Goal: Information Seeking & Learning: Learn about a topic

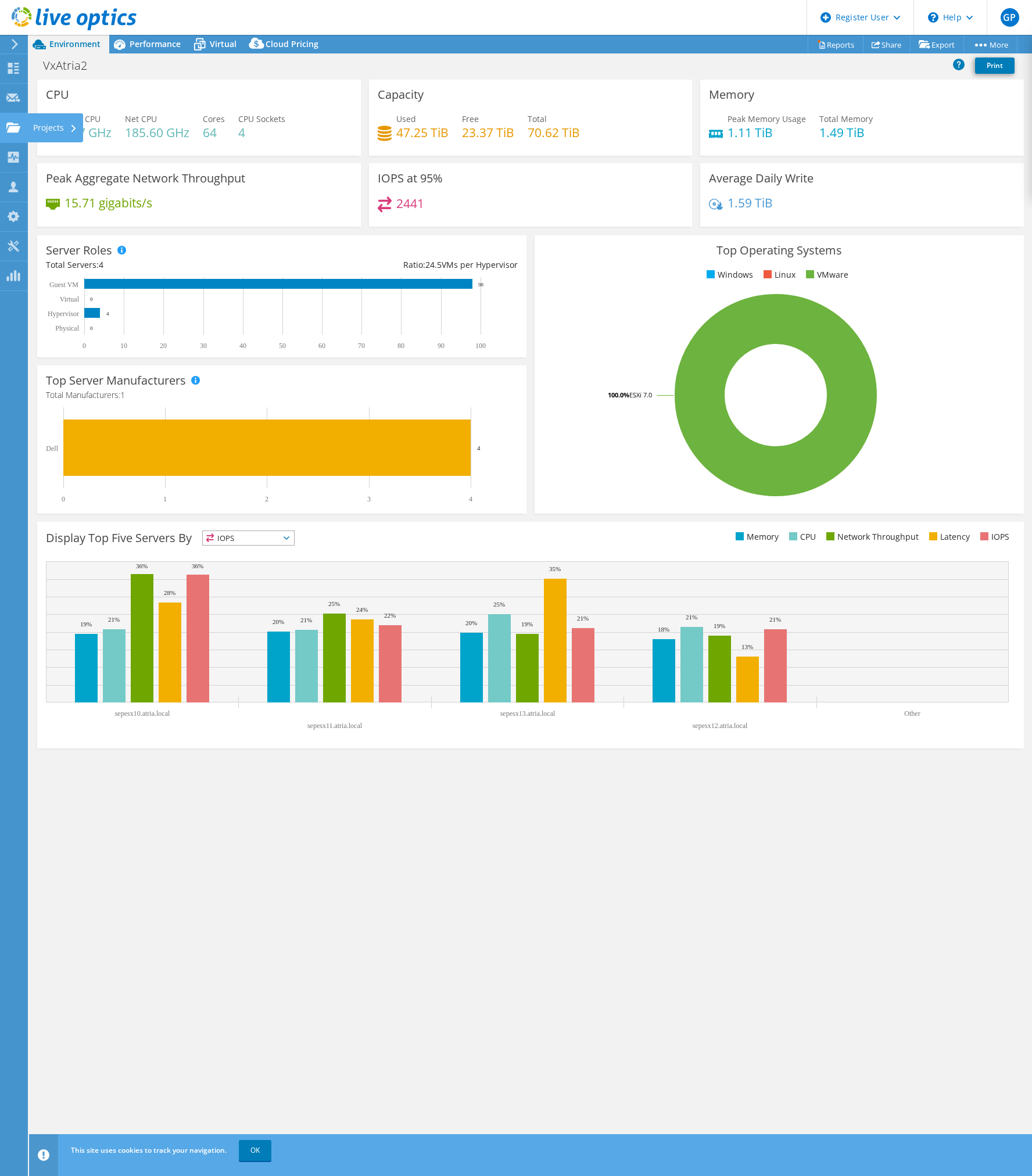
click at [20, 132] on icon at bounding box center [13, 128] width 14 height 11
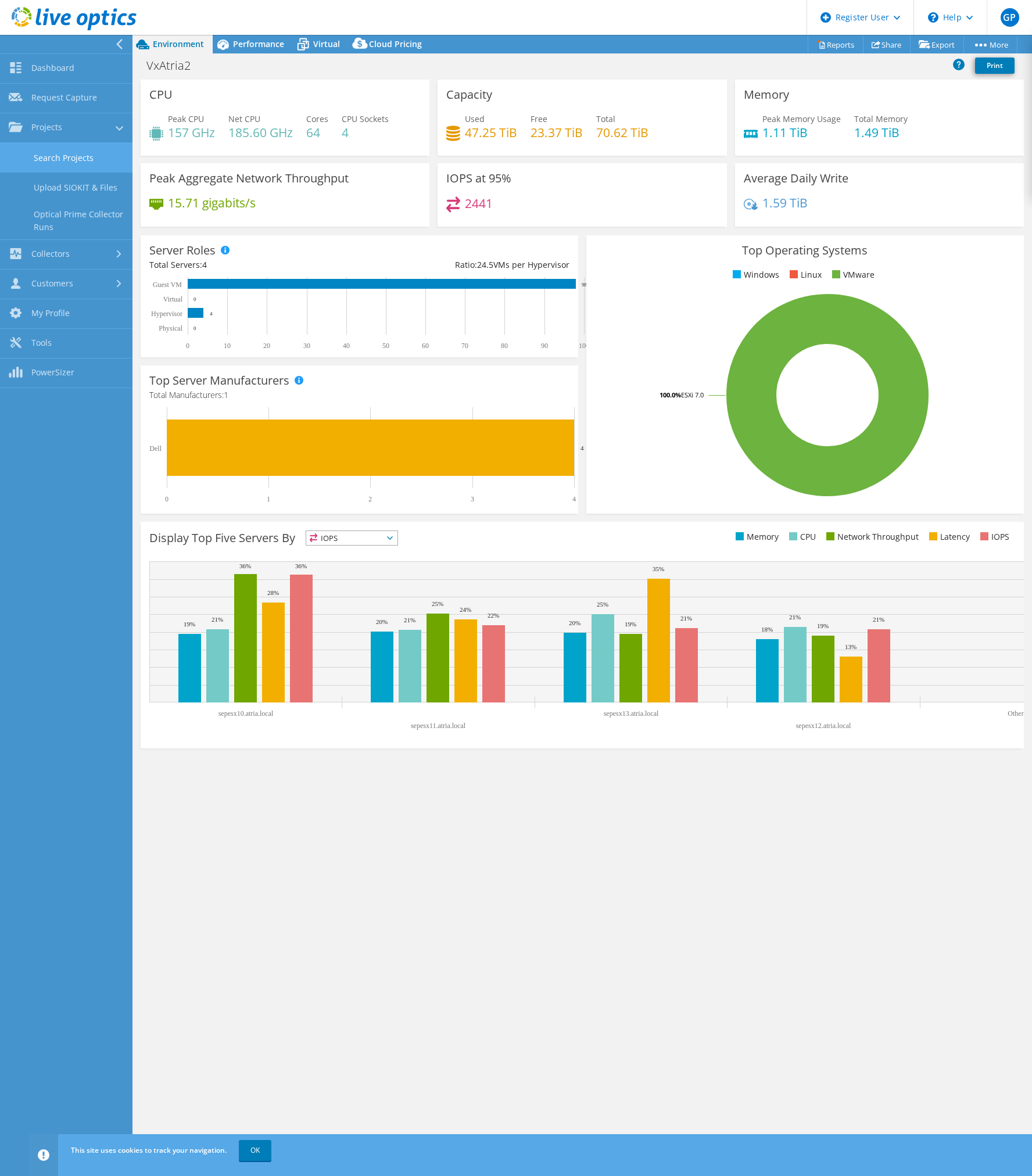
click at [75, 153] on link "Search Projects" at bounding box center [66, 158] width 132 height 29
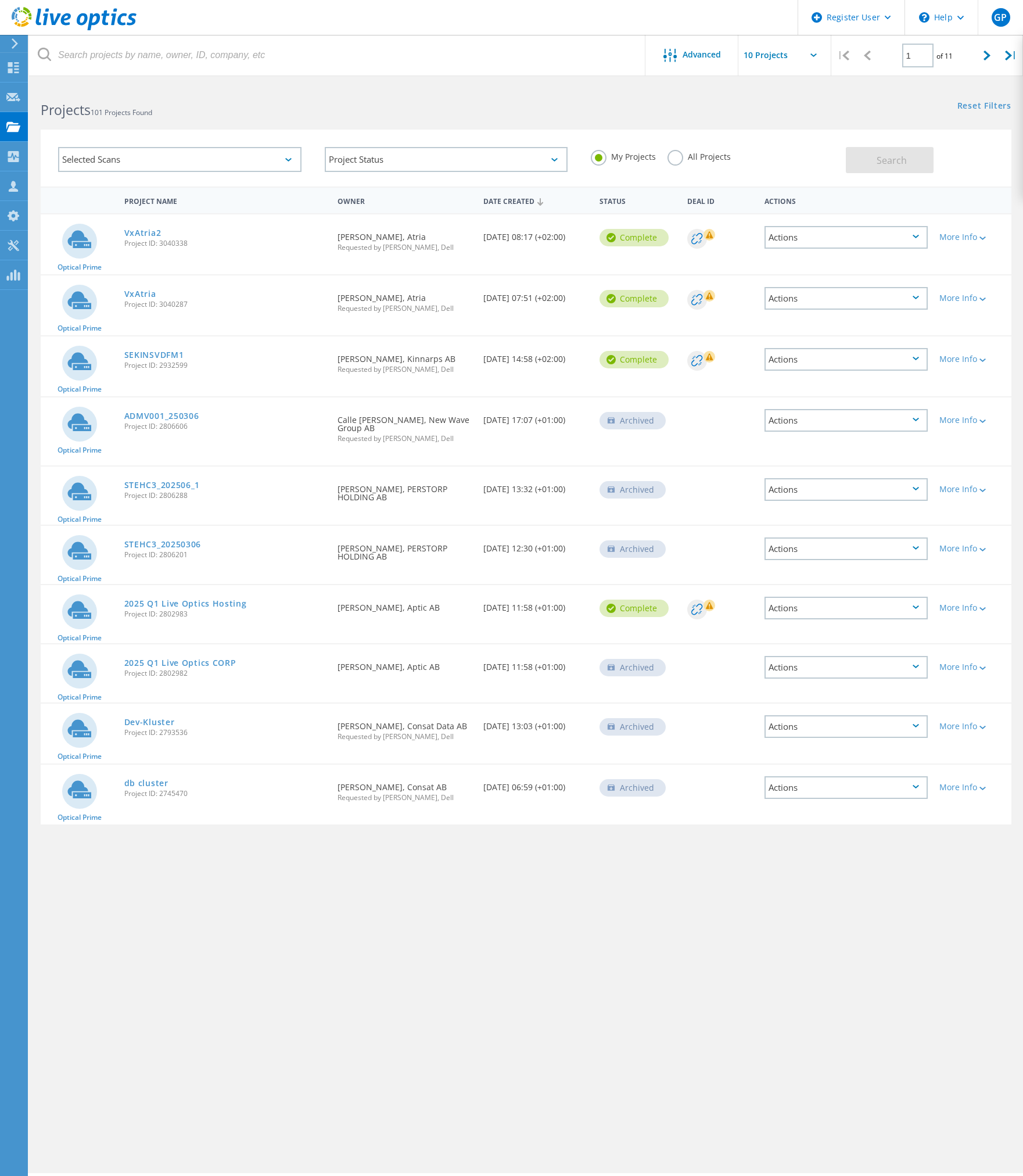
click at [146, 222] on div "VxAtria2 Project ID: 3040338" at bounding box center [226, 236] width 214 height 44
click at [143, 232] on link "VxAtria2" at bounding box center [143, 233] width 37 height 8
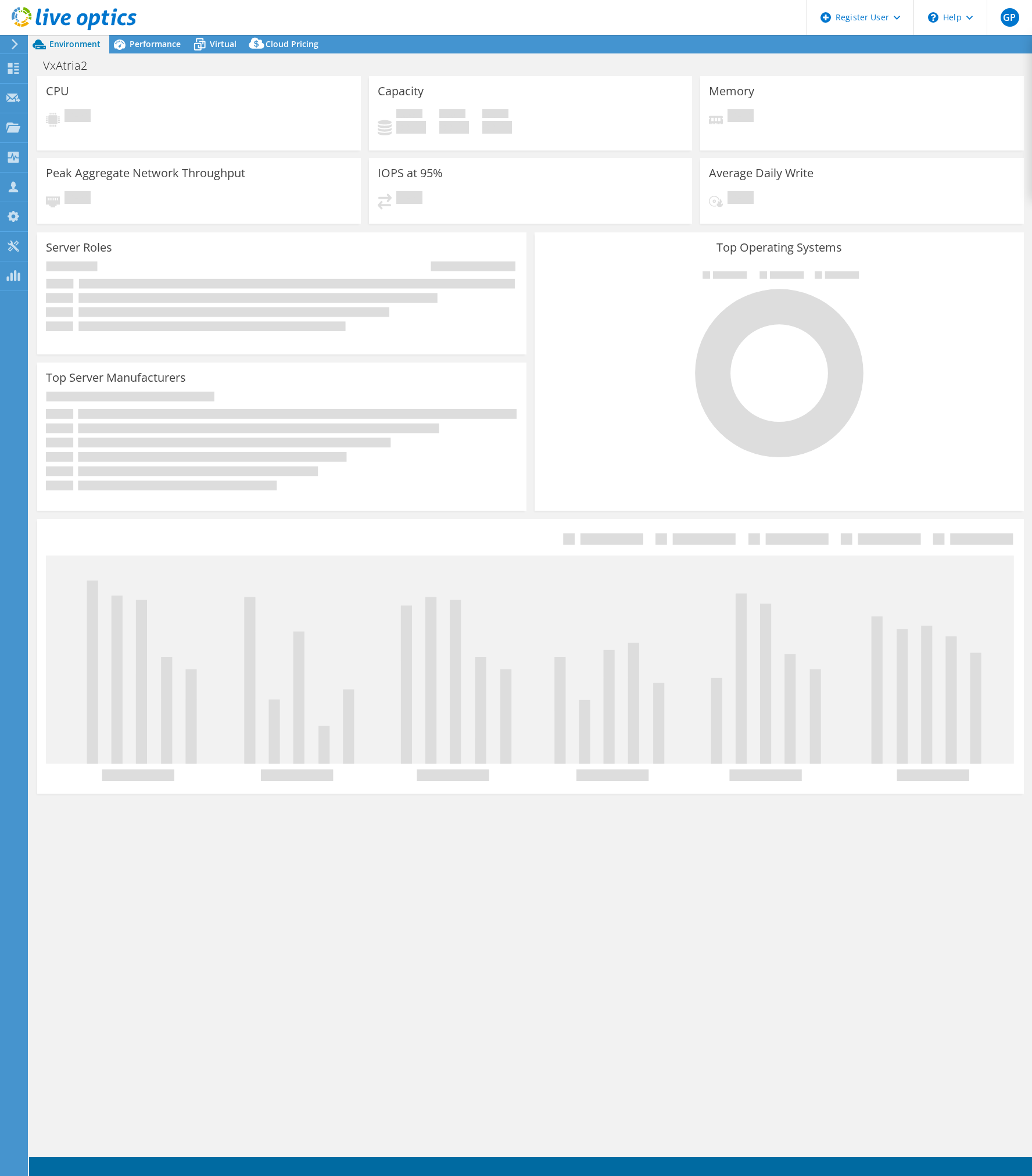
select select "USD"
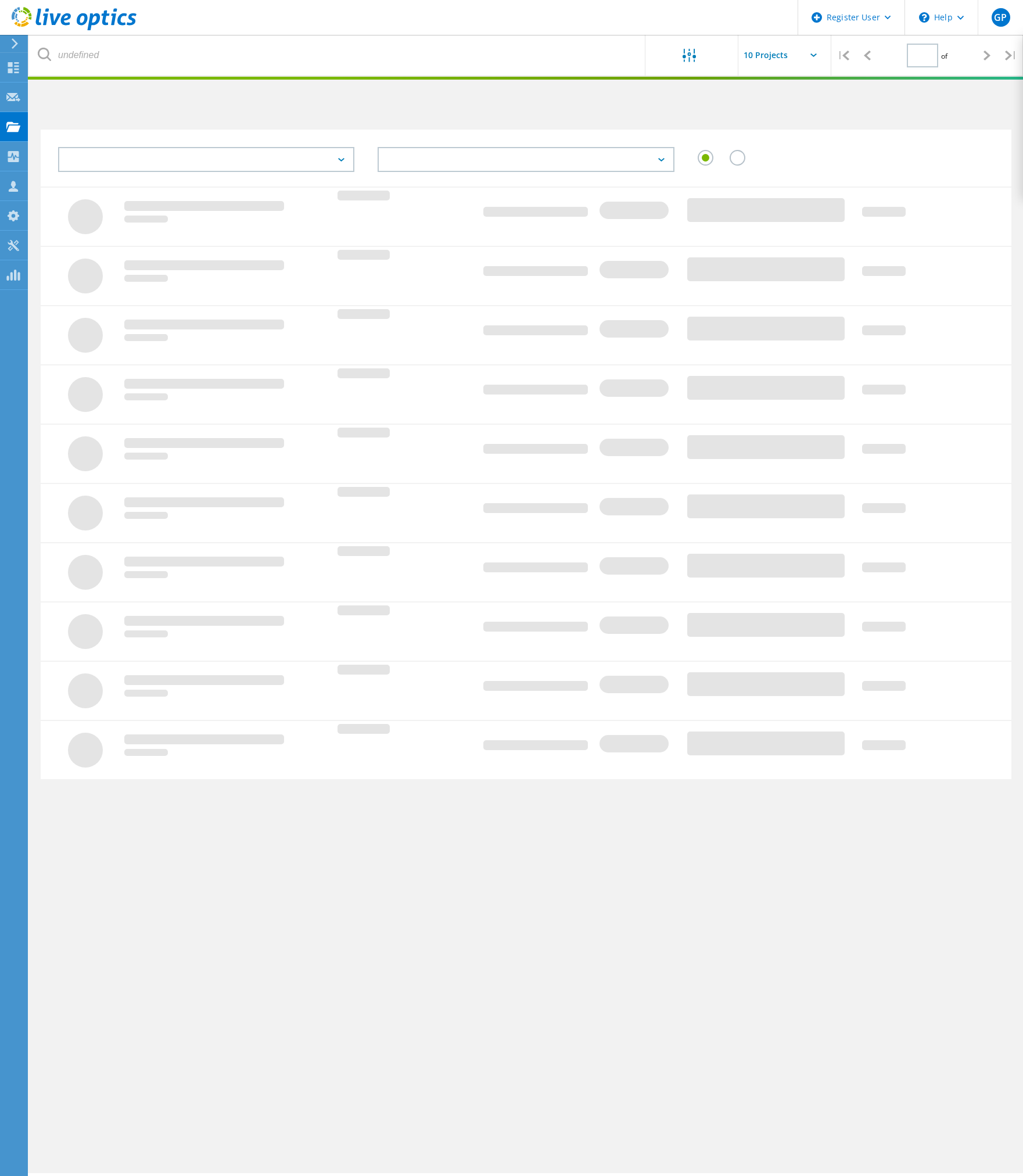
type input "1"
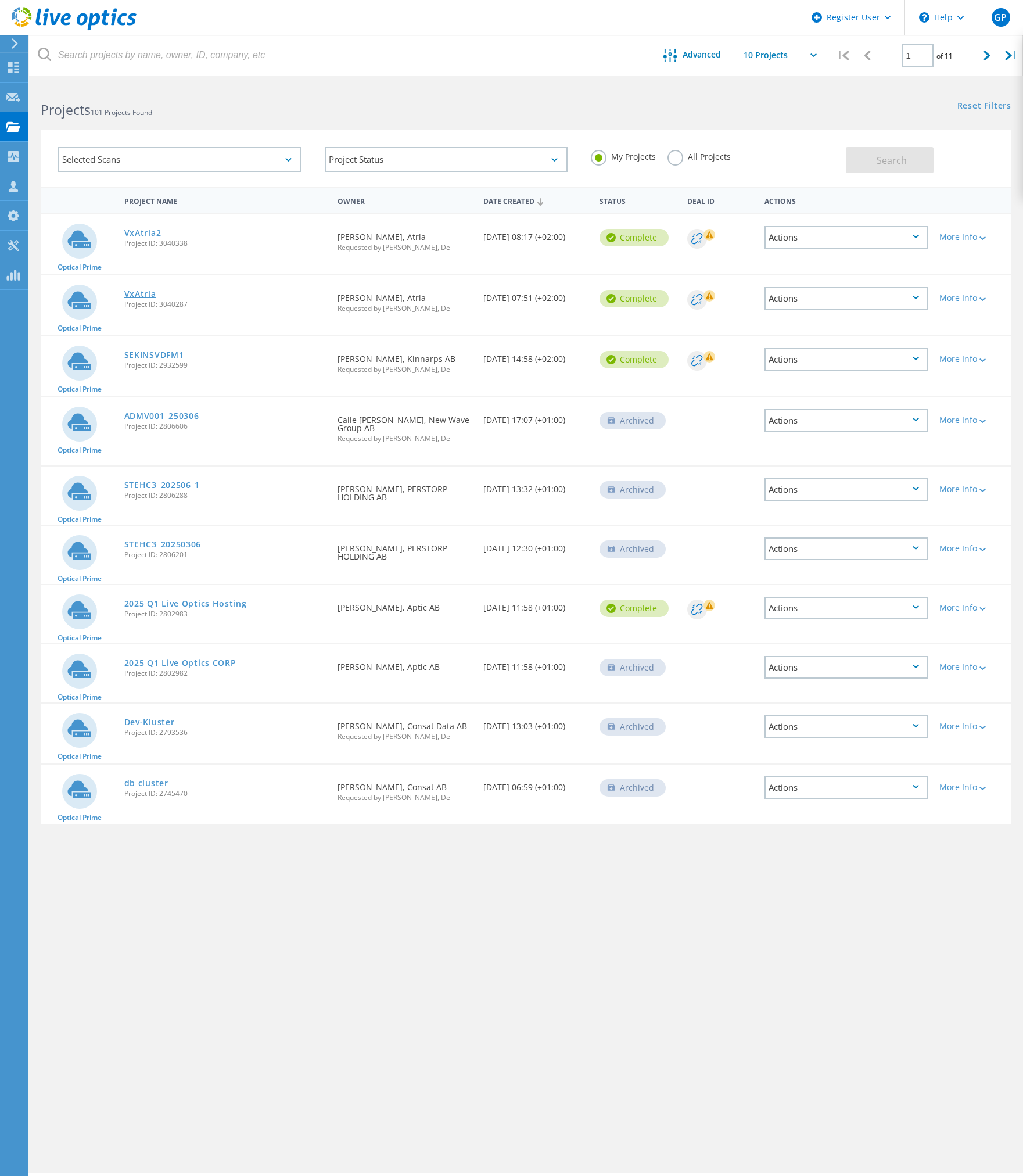
click at [145, 298] on link "VxAtria" at bounding box center [140, 294] width 32 height 8
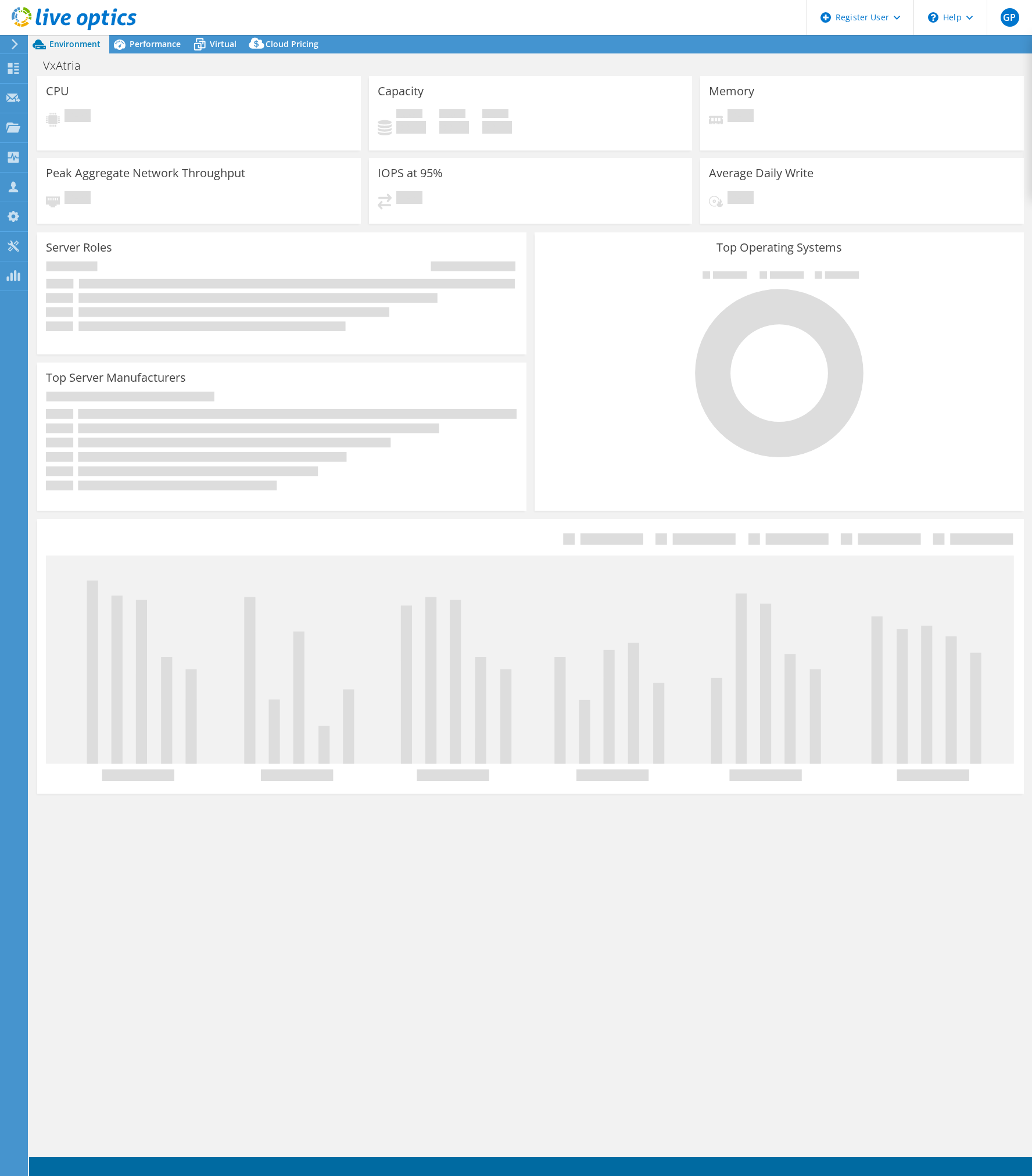
select select "USD"
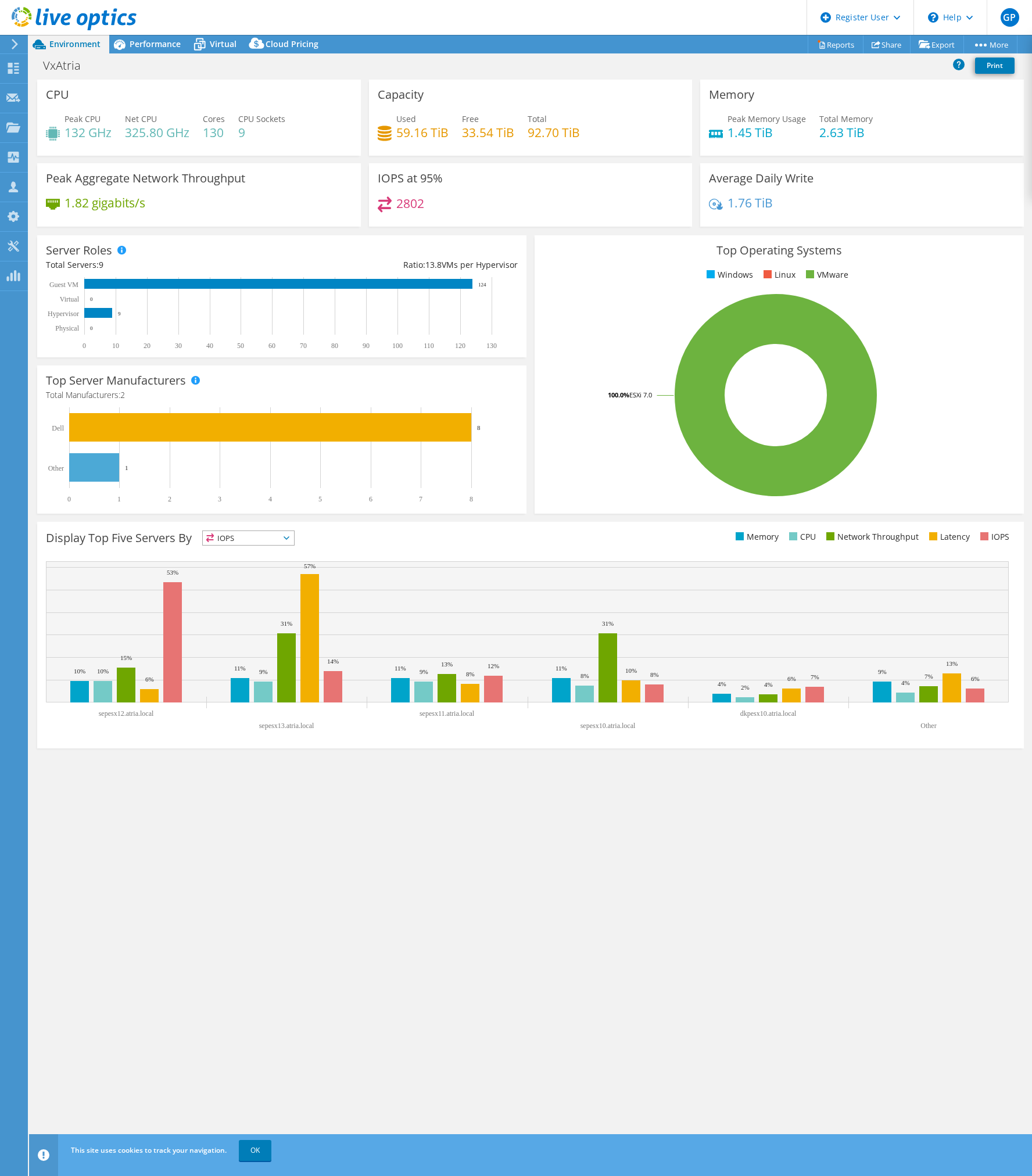
click at [150, 34] on header "GP Dell User Gabriel Pucek Gabriel.Pucek@dell.com Dell My Profile Log Out \n He…" at bounding box center [516, 17] width 1032 height 35
click at [149, 43] on span "Performance" at bounding box center [155, 44] width 51 height 11
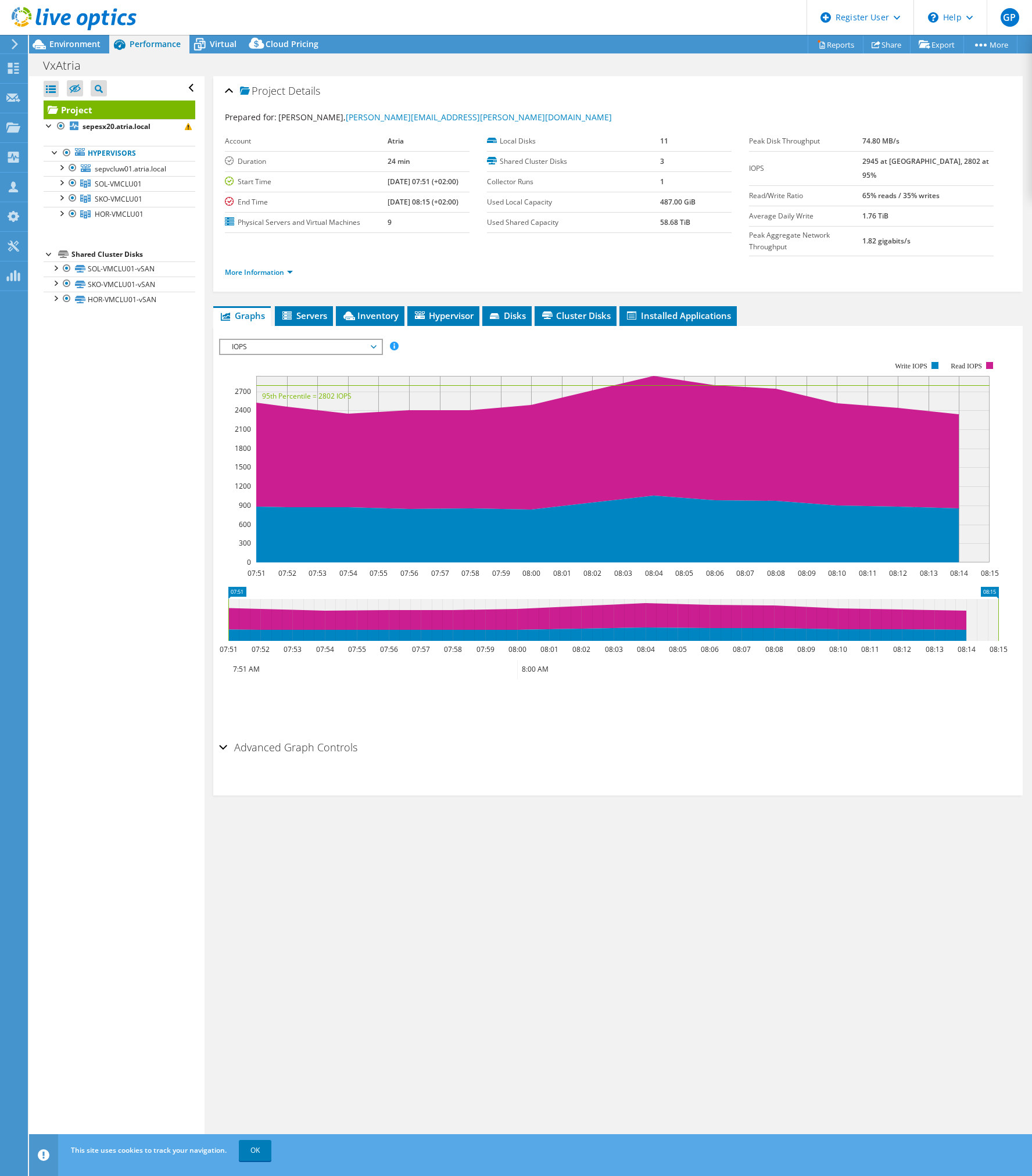
click at [267, 340] on span "IOPS" at bounding box center [301, 346] width 149 height 14
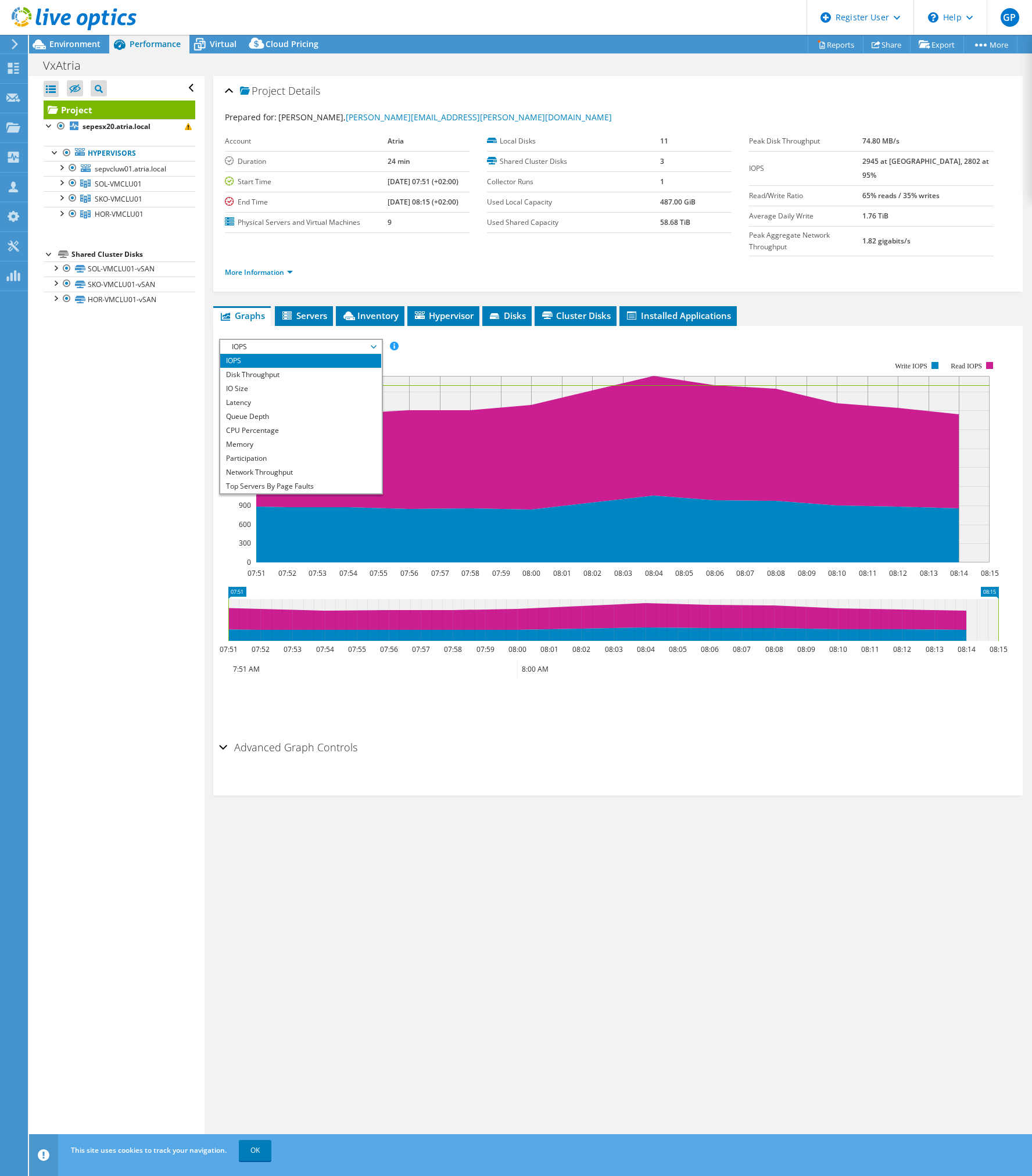
scroll to position [42, 0]
click at [327, 452] on li "Workload Concentration Line" at bounding box center [301, 458] width 161 height 14
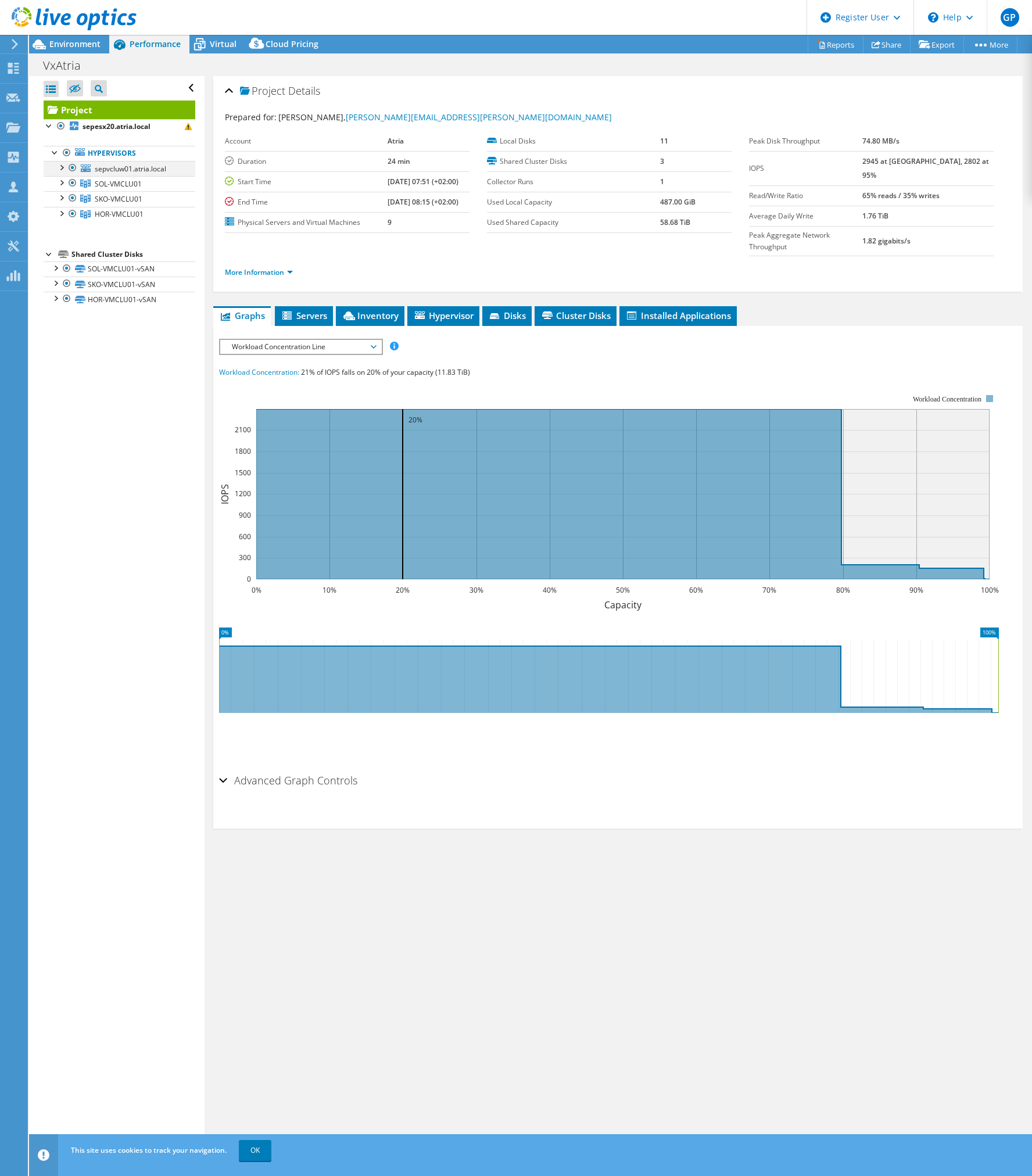
click at [73, 168] on div at bounding box center [72, 168] width 11 height 14
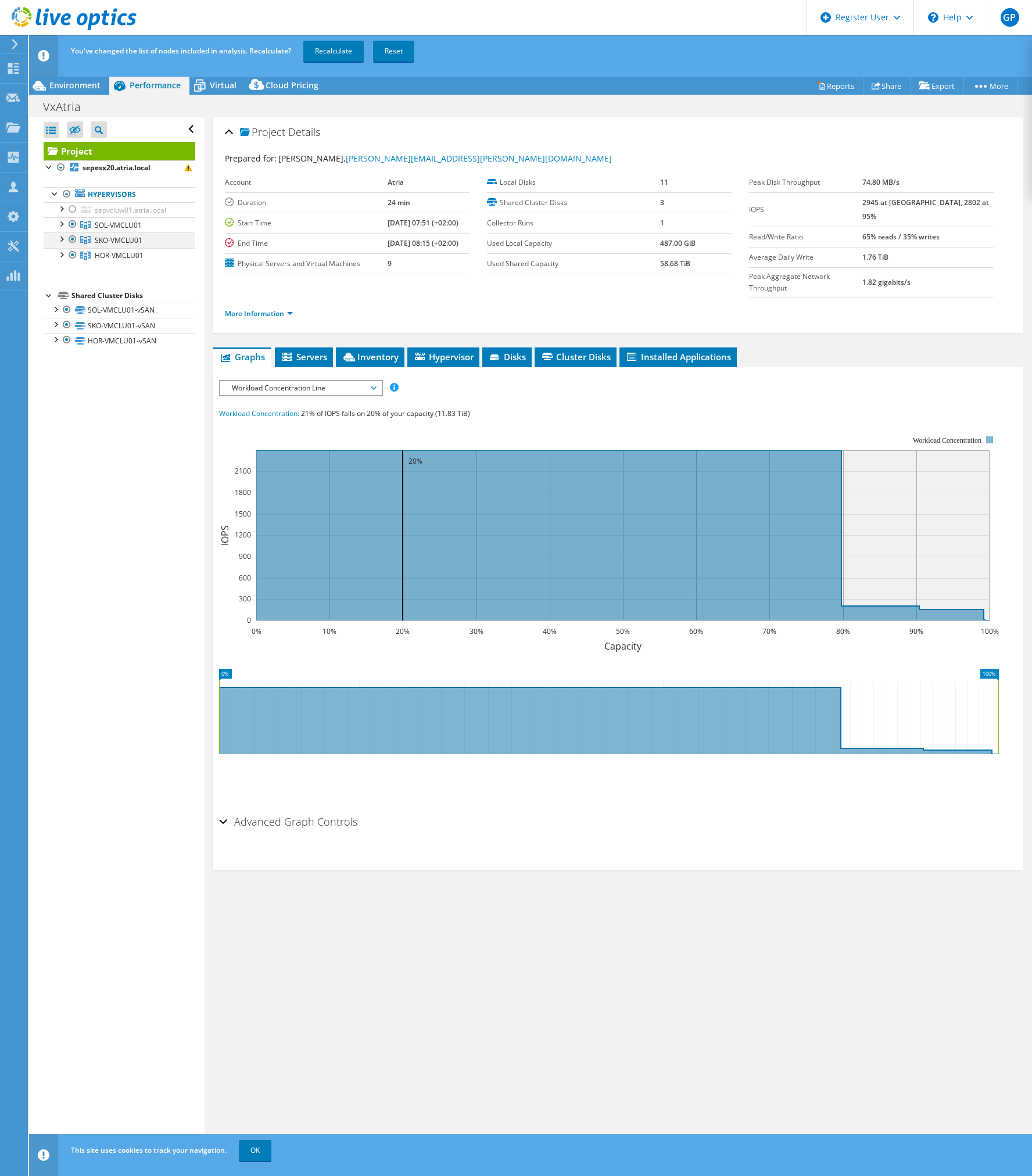
click at [75, 238] on div at bounding box center [72, 239] width 11 height 14
click at [73, 253] on div at bounding box center [72, 255] width 11 height 14
click at [327, 51] on link "Recalculate" at bounding box center [333, 51] width 60 height 21
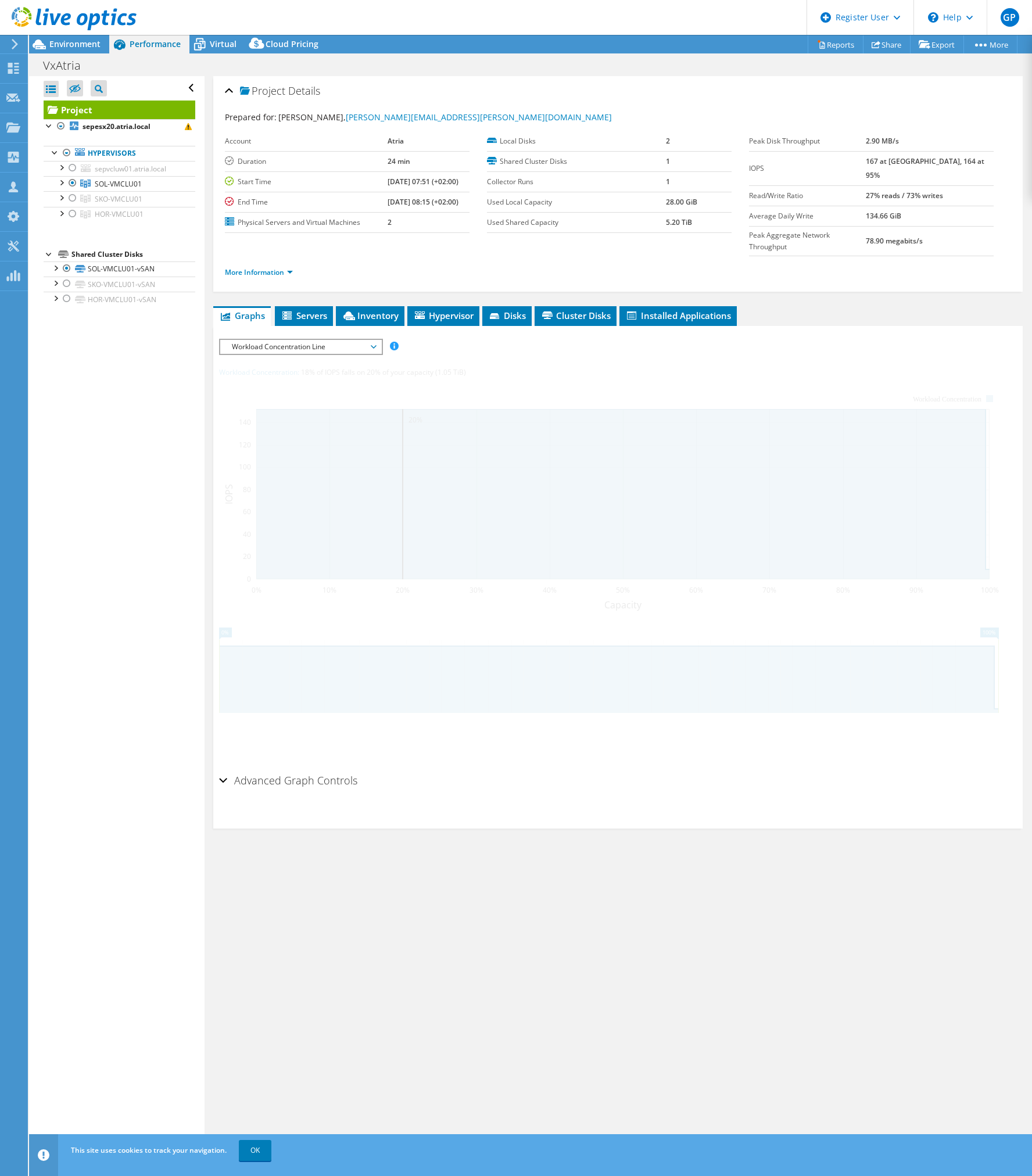
click at [335, 339] on div at bounding box center [618, 553] width 797 height 430
click at [331, 340] on span "Workload Concentration Line" at bounding box center [301, 346] width 149 height 14
click at [282, 466] on li "Workload Concentration Bubble" at bounding box center [301, 472] width 161 height 14
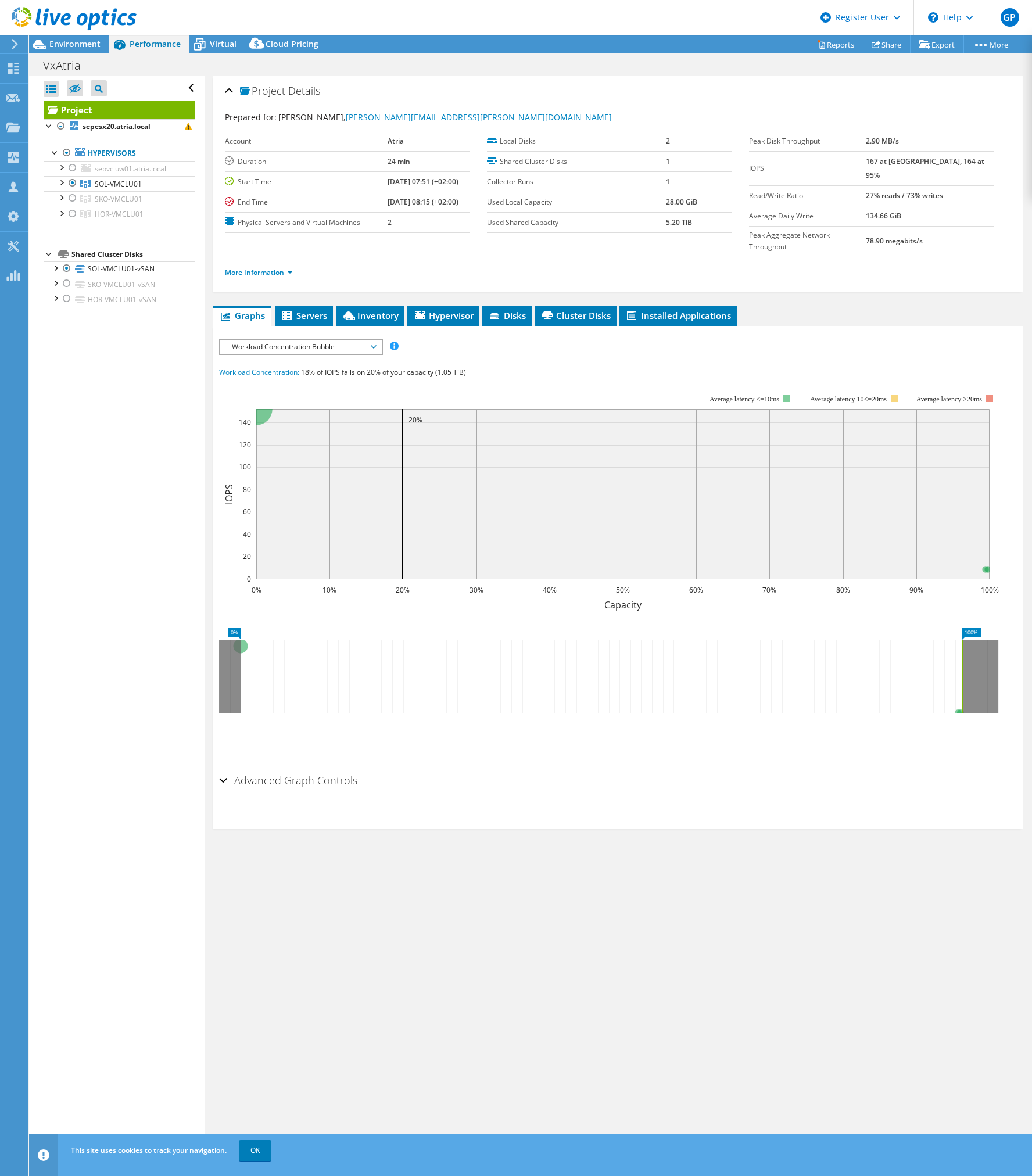
click at [293, 340] on span "Workload Concentration Bubble" at bounding box center [301, 346] width 149 height 14
click at [281, 452] on li "Workload Concentration Line" at bounding box center [301, 458] width 161 height 14
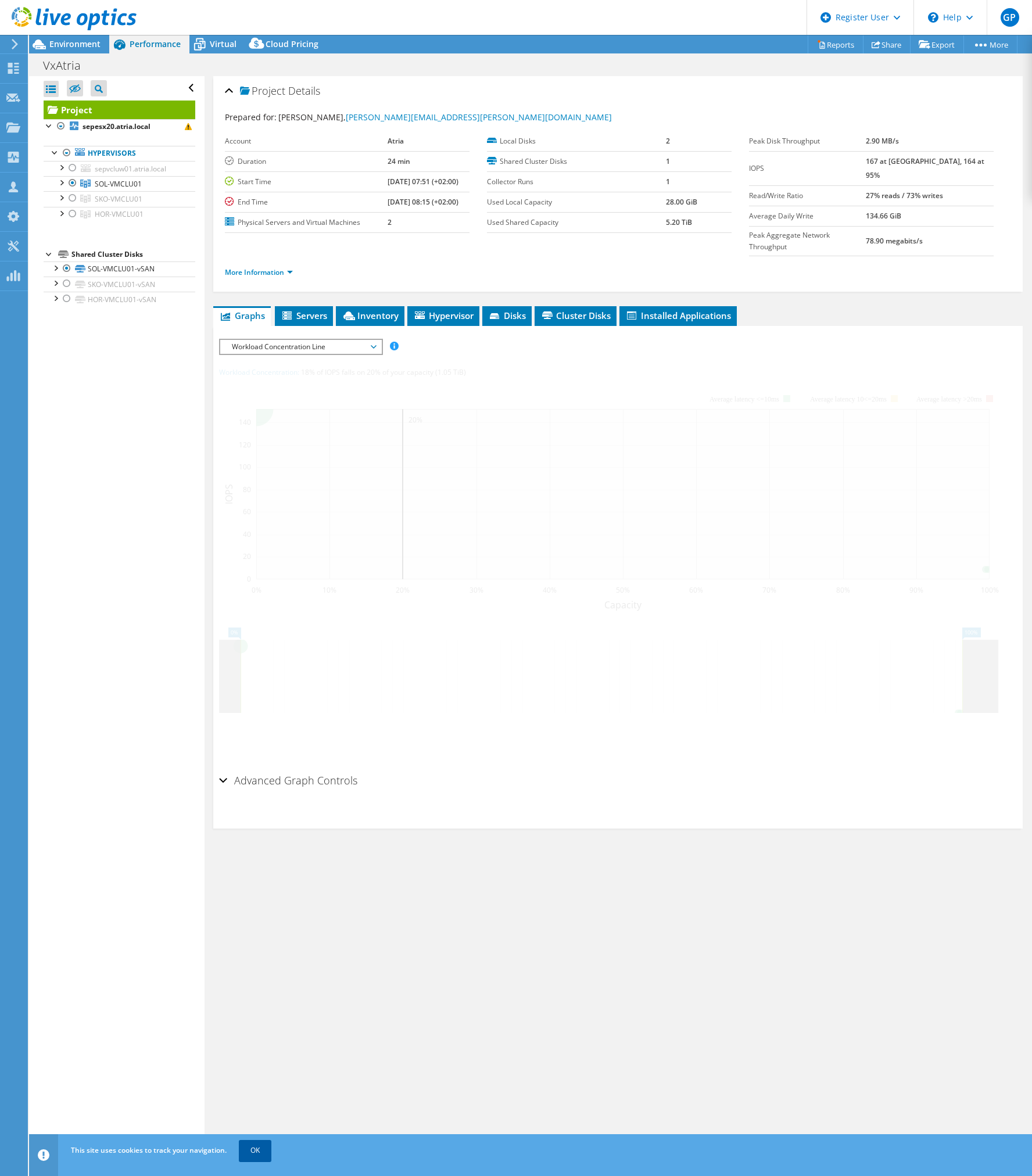
click at [250, 1154] on link "OK" at bounding box center [255, 1150] width 32 height 21
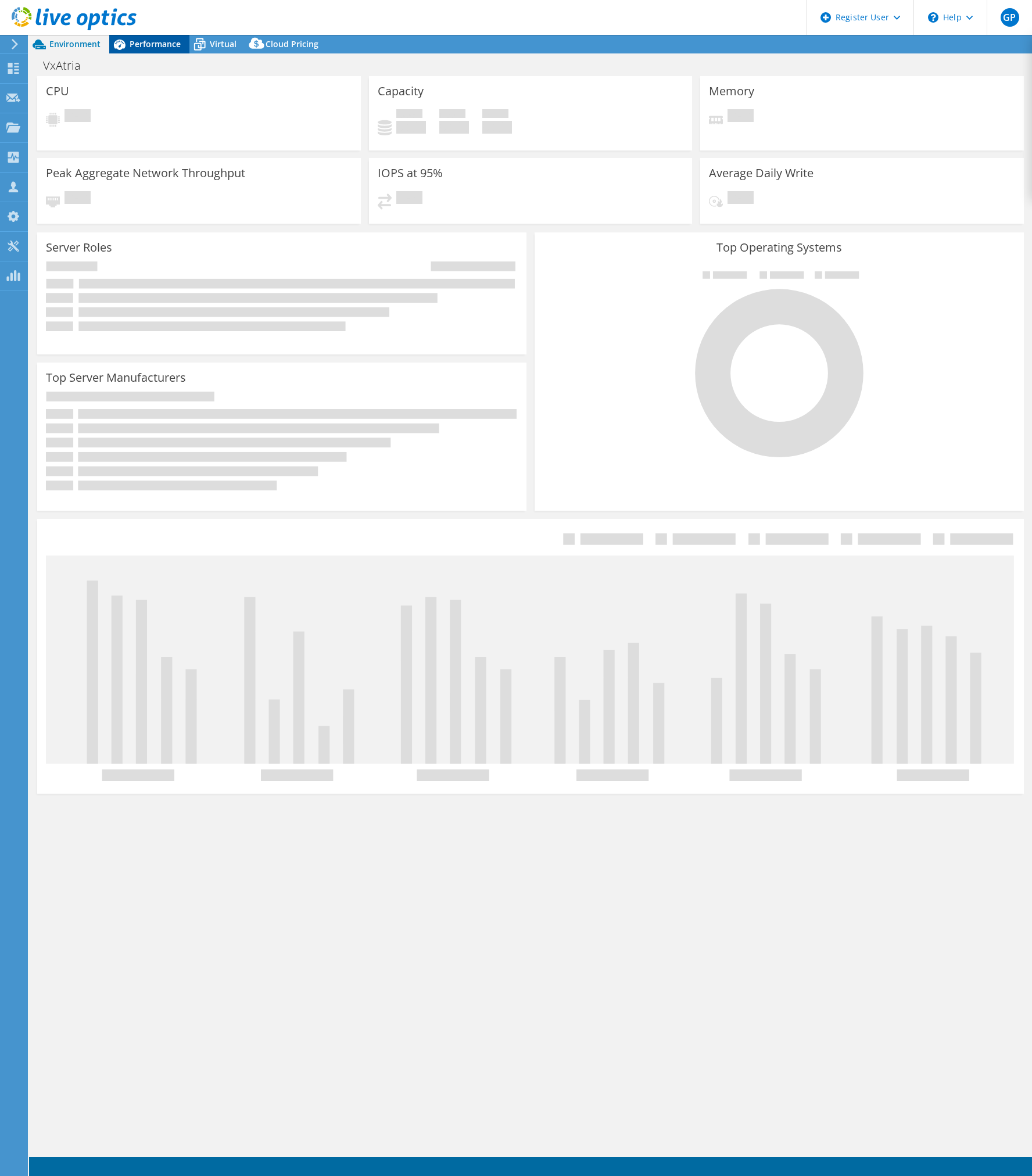
click at [154, 43] on span "Performance" at bounding box center [155, 44] width 51 height 11
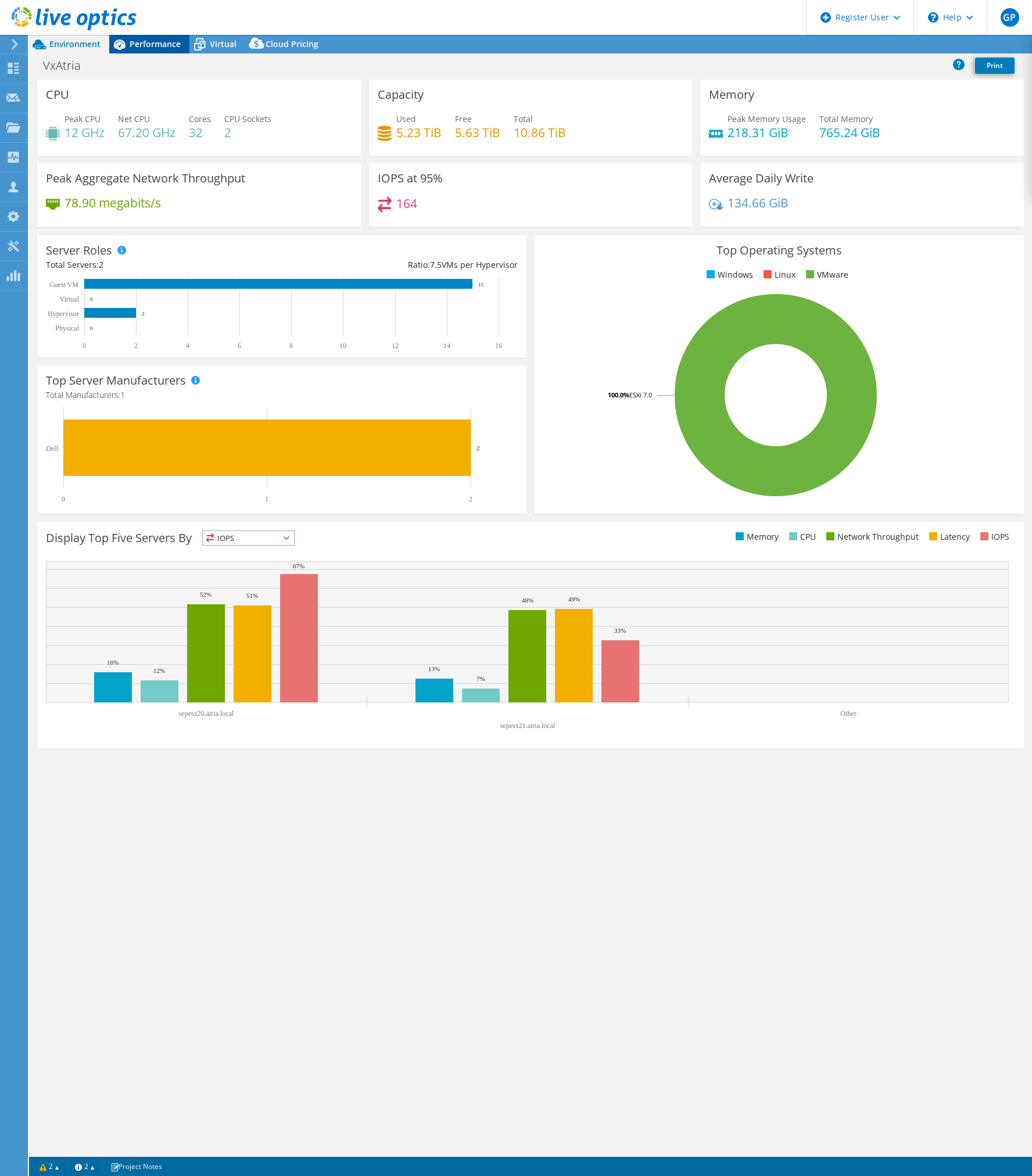
click at [165, 40] on span "Performance" at bounding box center [155, 44] width 51 height 11
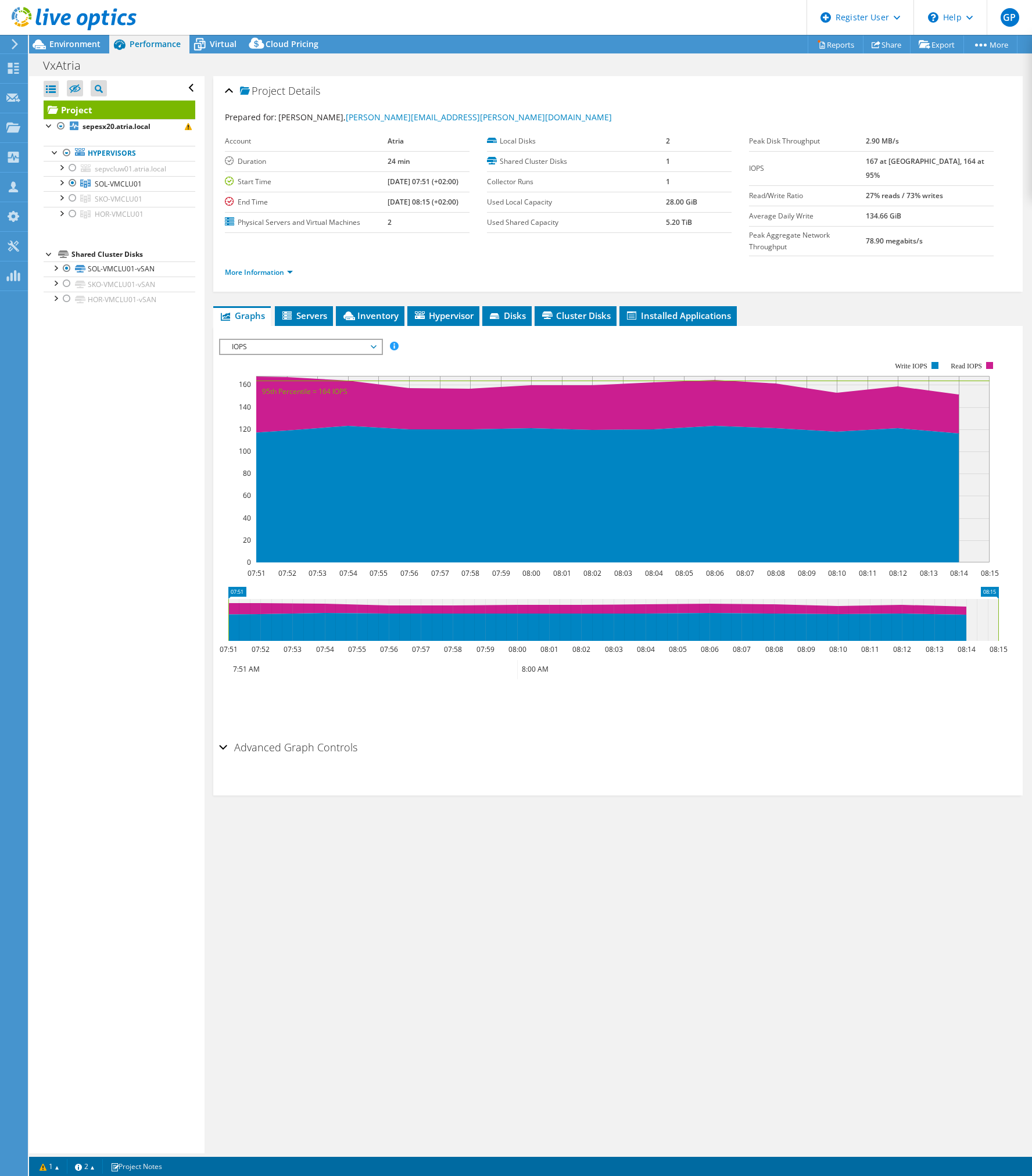
click at [265, 340] on span "IOPS" at bounding box center [301, 346] width 149 height 14
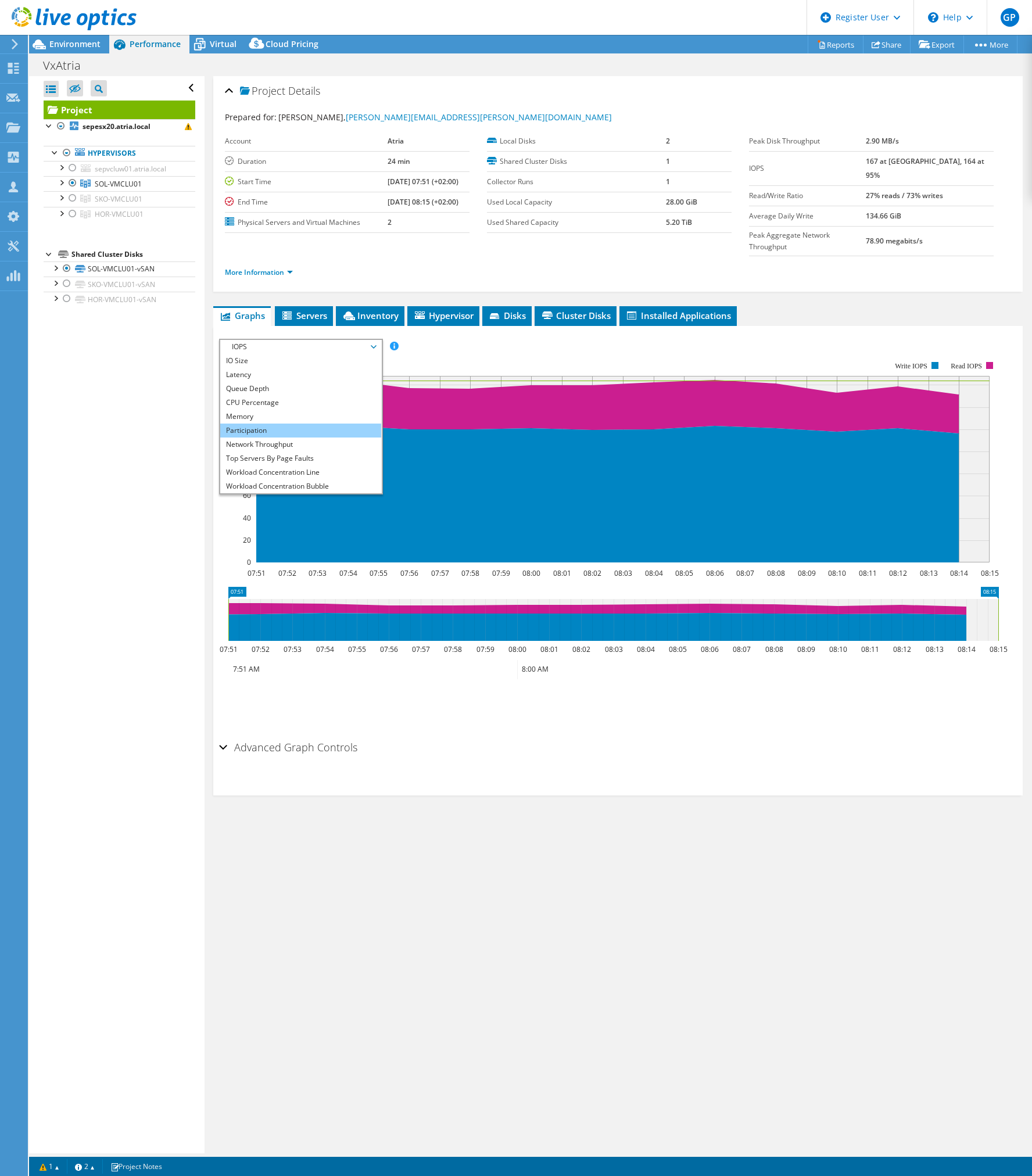
scroll to position [42, 0]
click at [265, 452] on li "Workload Concentration Line" at bounding box center [301, 458] width 161 height 14
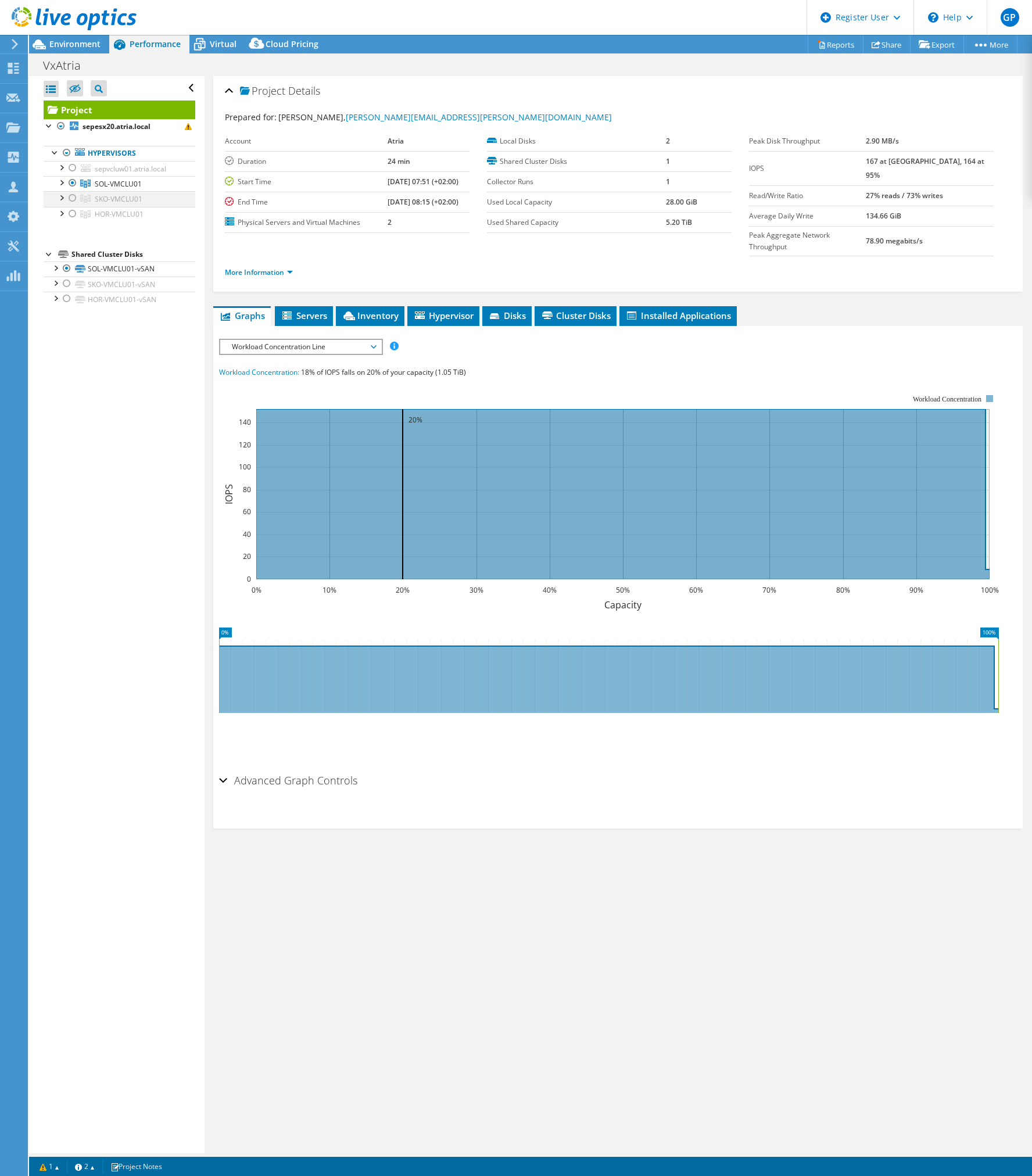
click at [72, 193] on div at bounding box center [72, 198] width 11 height 14
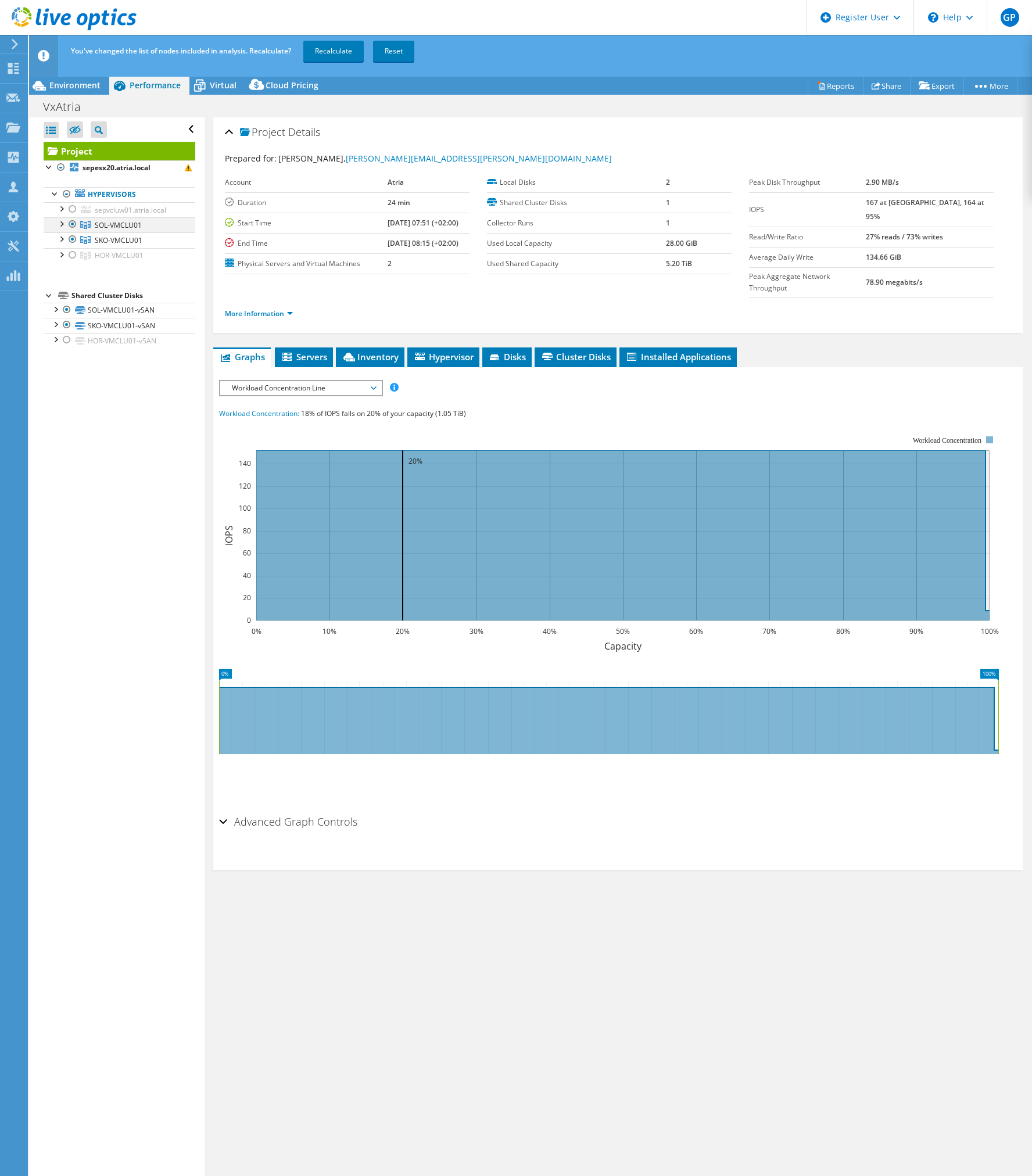
click at [69, 225] on div at bounding box center [72, 224] width 11 height 14
click at [351, 50] on link "Recalculate" at bounding box center [333, 51] width 60 height 21
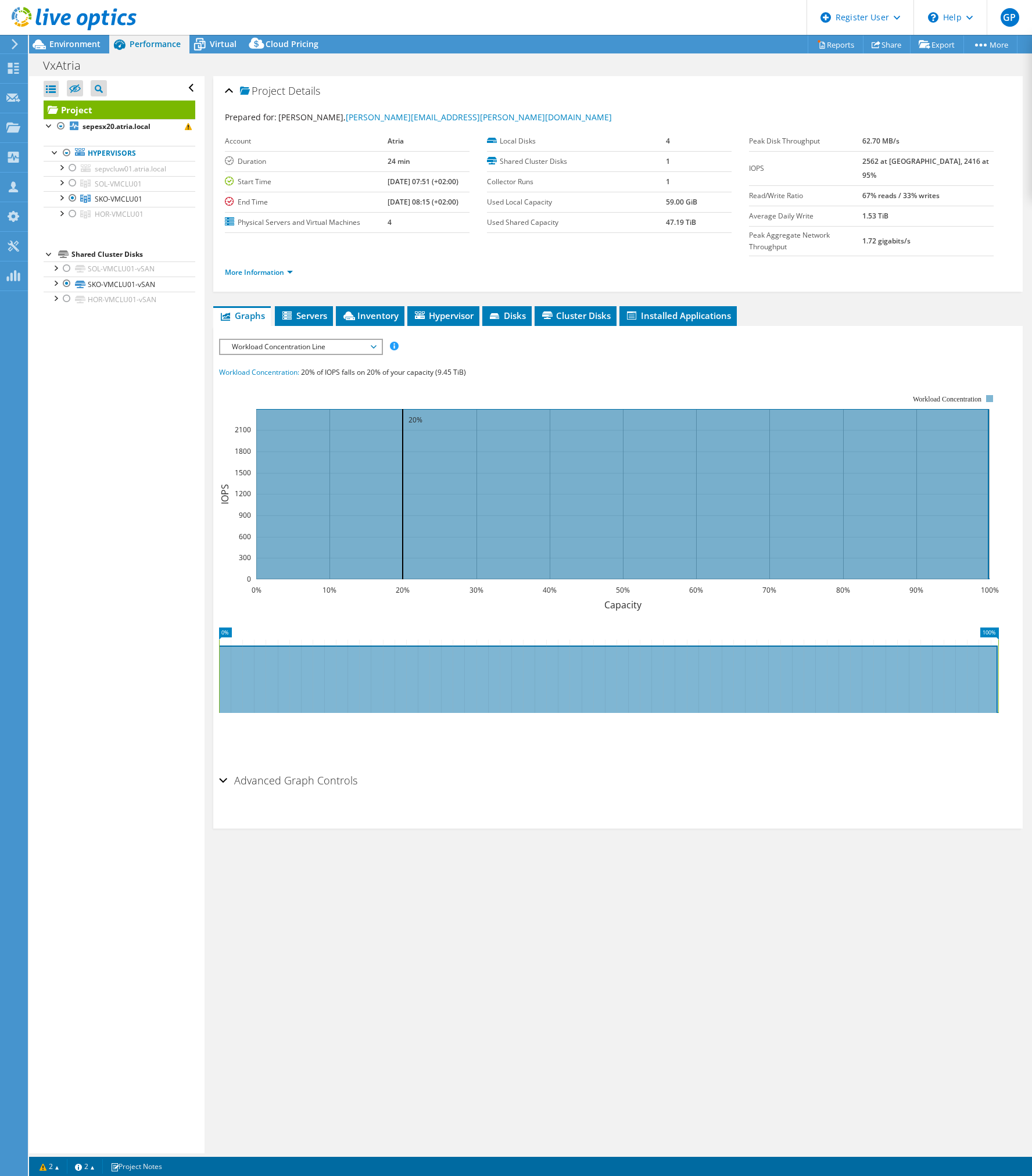
click at [539, 379] on rect at bounding box center [609, 495] width 779 height 232
click at [521, 339] on div "IOPS Disk Throughput IO Size Latency Queue Depth CPU Percentage Memory Page Fau…" at bounding box center [618, 553] width 797 height 430
click at [613, 366] on div "Workload Concentration: 20% of IOPS falls on 20% of your capacity (9.45 TiB)" at bounding box center [618, 372] width 797 height 13
click at [72, 168] on div at bounding box center [72, 168] width 11 height 14
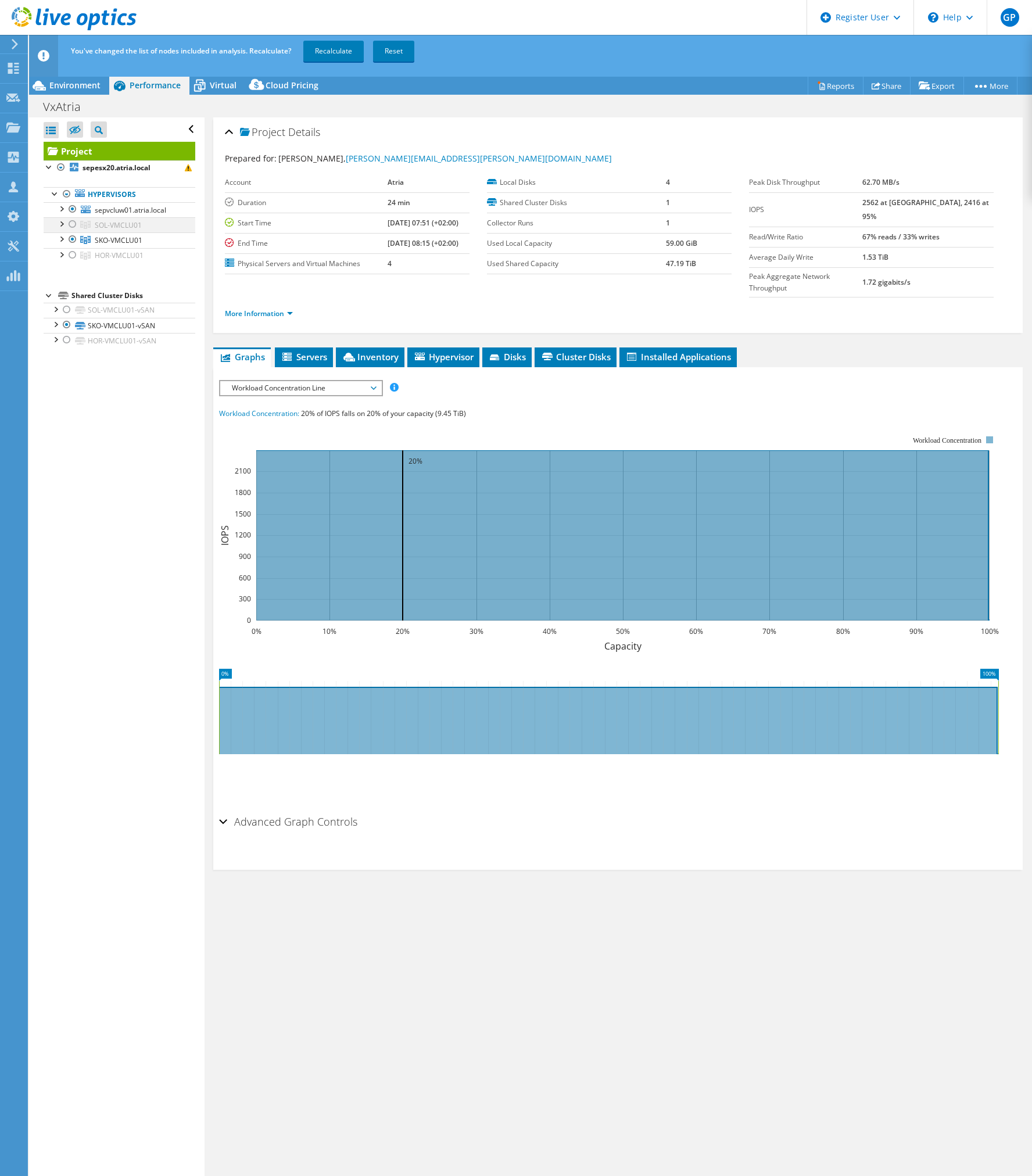
click at [75, 224] on div at bounding box center [72, 224] width 11 height 14
click at [71, 257] on div at bounding box center [72, 255] width 11 height 14
click at [71, 211] on div at bounding box center [72, 209] width 11 height 14
click at [333, 48] on link "Recalculate" at bounding box center [333, 51] width 60 height 21
click at [82, 80] on span "Environment" at bounding box center [75, 85] width 51 height 11
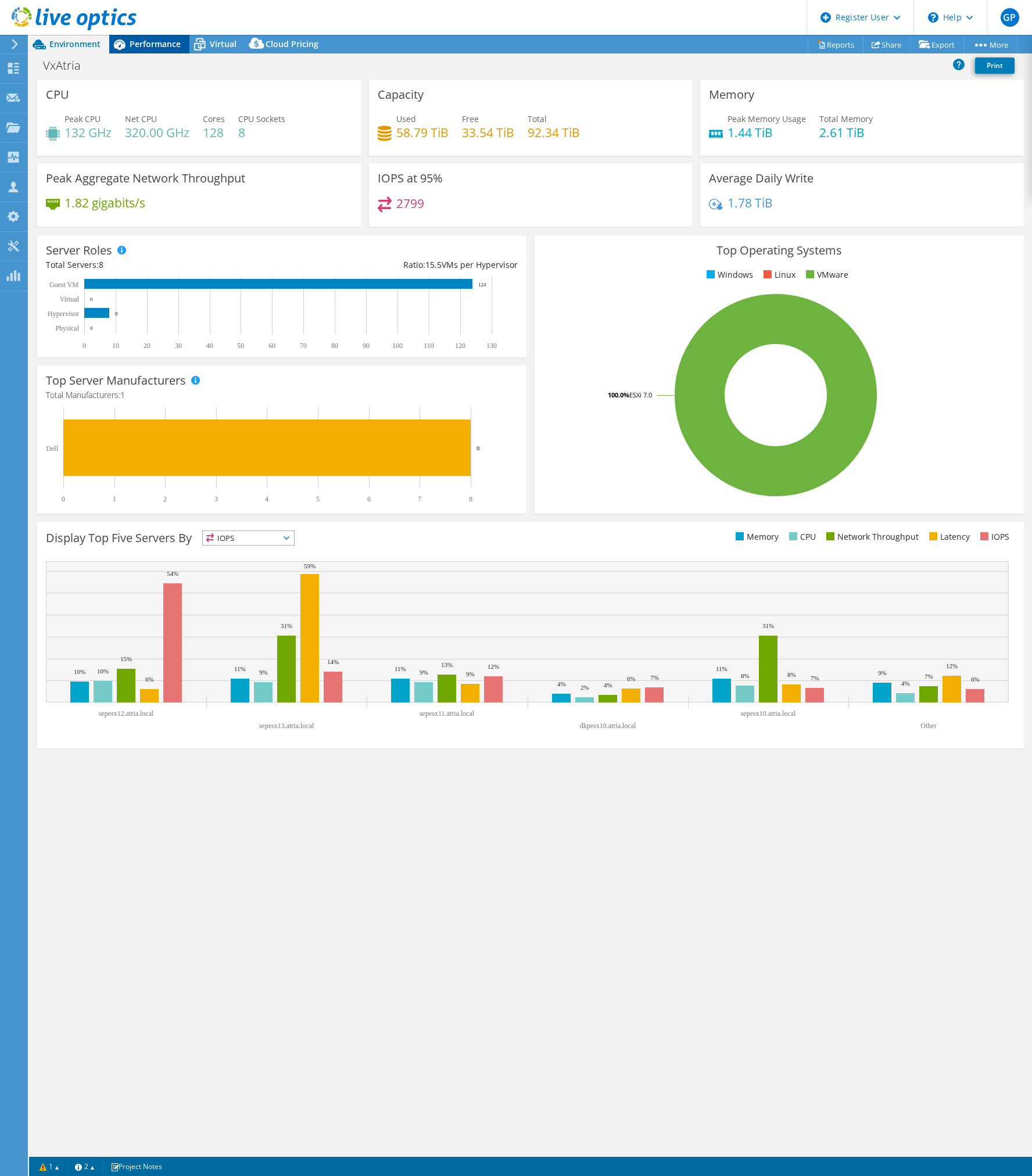
click at [141, 43] on span "Performance" at bounding box center [155, 44] width 51 height 11
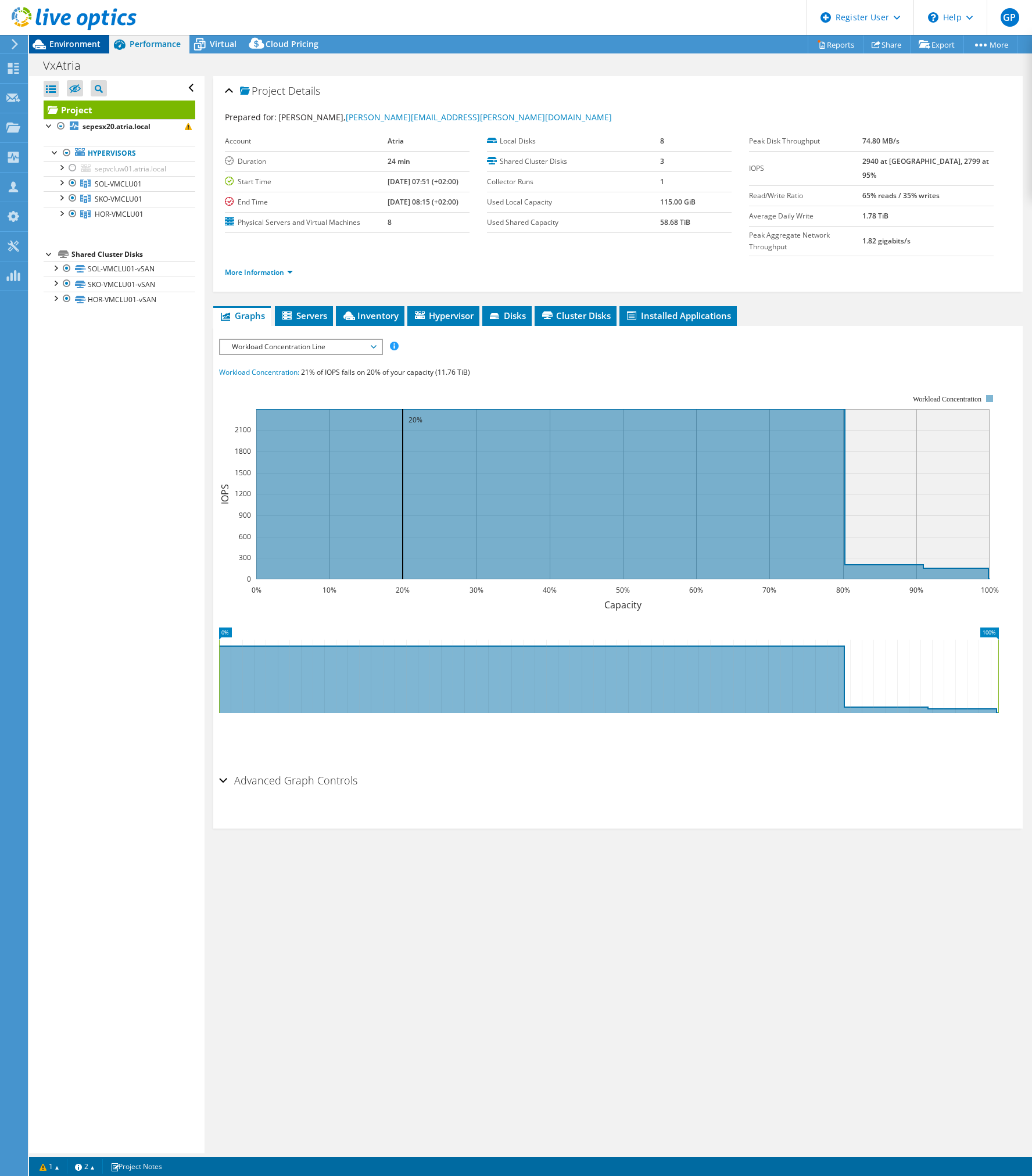
click at [78, 49] on div "Environment" at bounding box center [69, 44] width 80 height 19
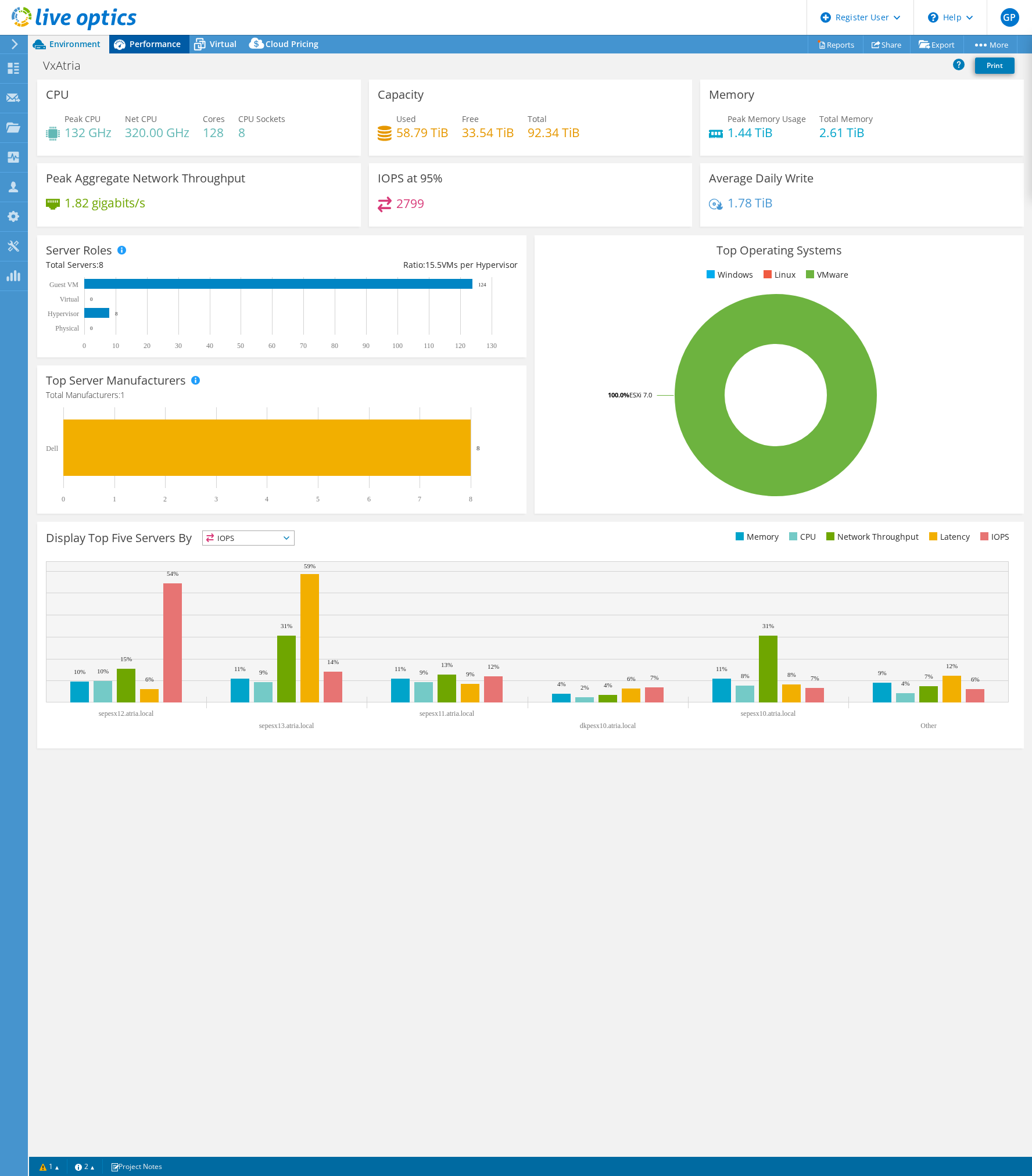
click at [154, 43] on span "Performance" at bounding box center [155, 44] width 51 height 11
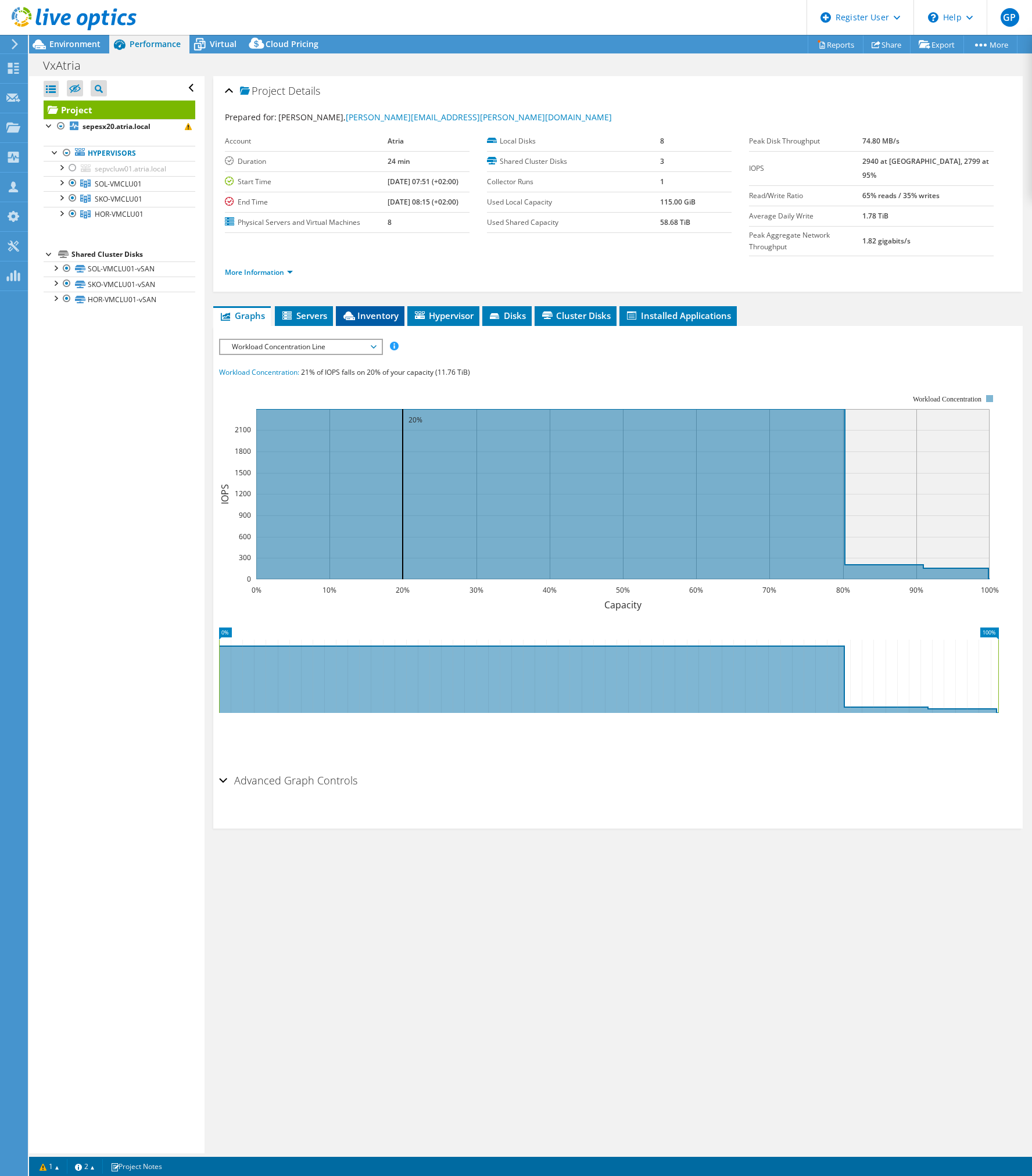
click at [356, 310] on span "Inventory" at bounding box center [370, 315] width 57 height 11
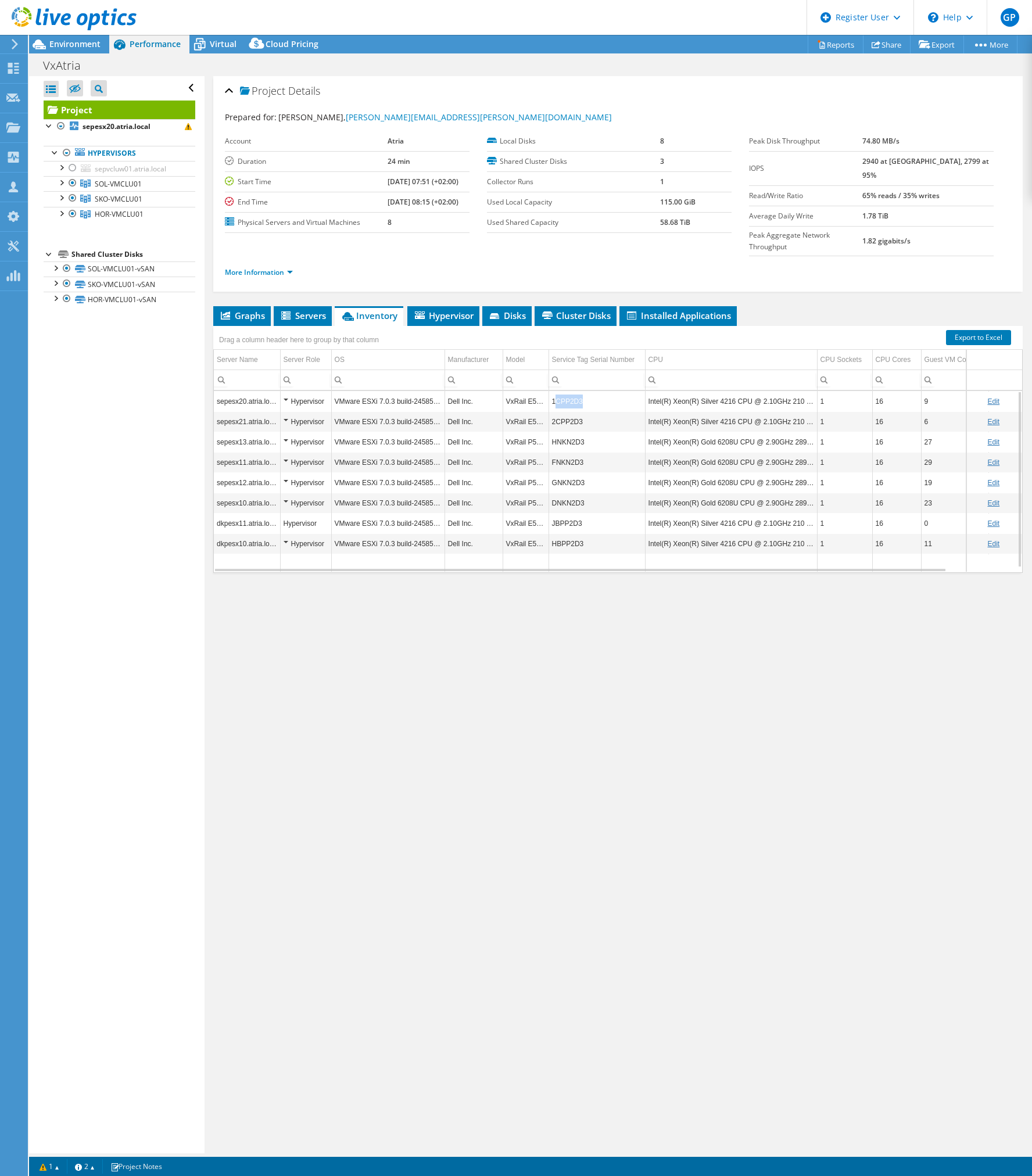
copy td "CPP2D3"
drag, startPoint x: 585, startPoint y: 377, endPoint x: 556, endPoint y: 155, distance: 223.9
click at [556, 391] on td "1CPP2D3" at bounding box center [597, 401] width 96 height 20
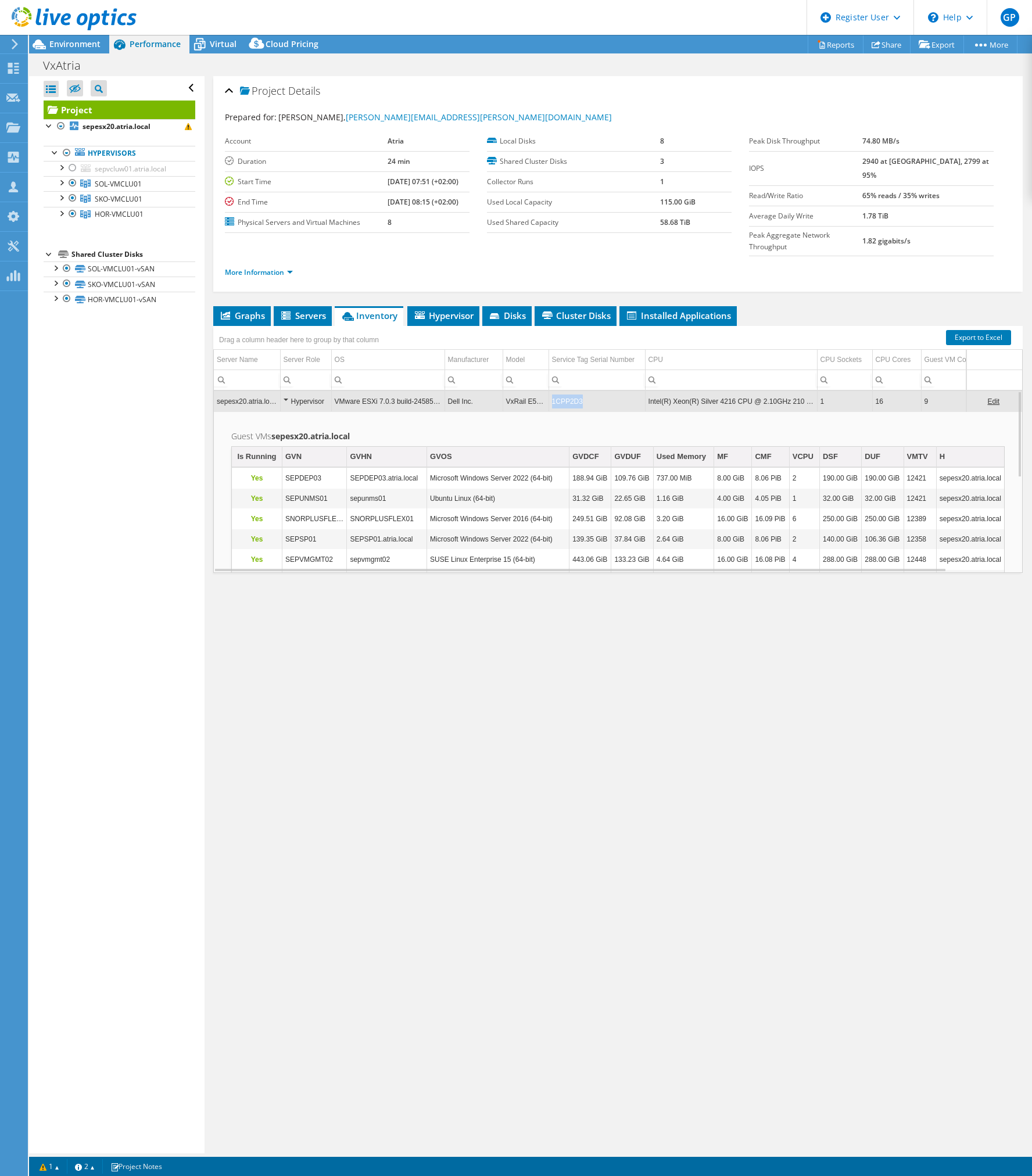
copy td "1CPP2D3"
drag, startPoint x: 585, startPoint y: 378, endPoint x: 545, endPoint y: 367, distance: 41.5
click at [550, 391] on td "1CPP2D3" at bounding box center [597, 401] width 96 height 20
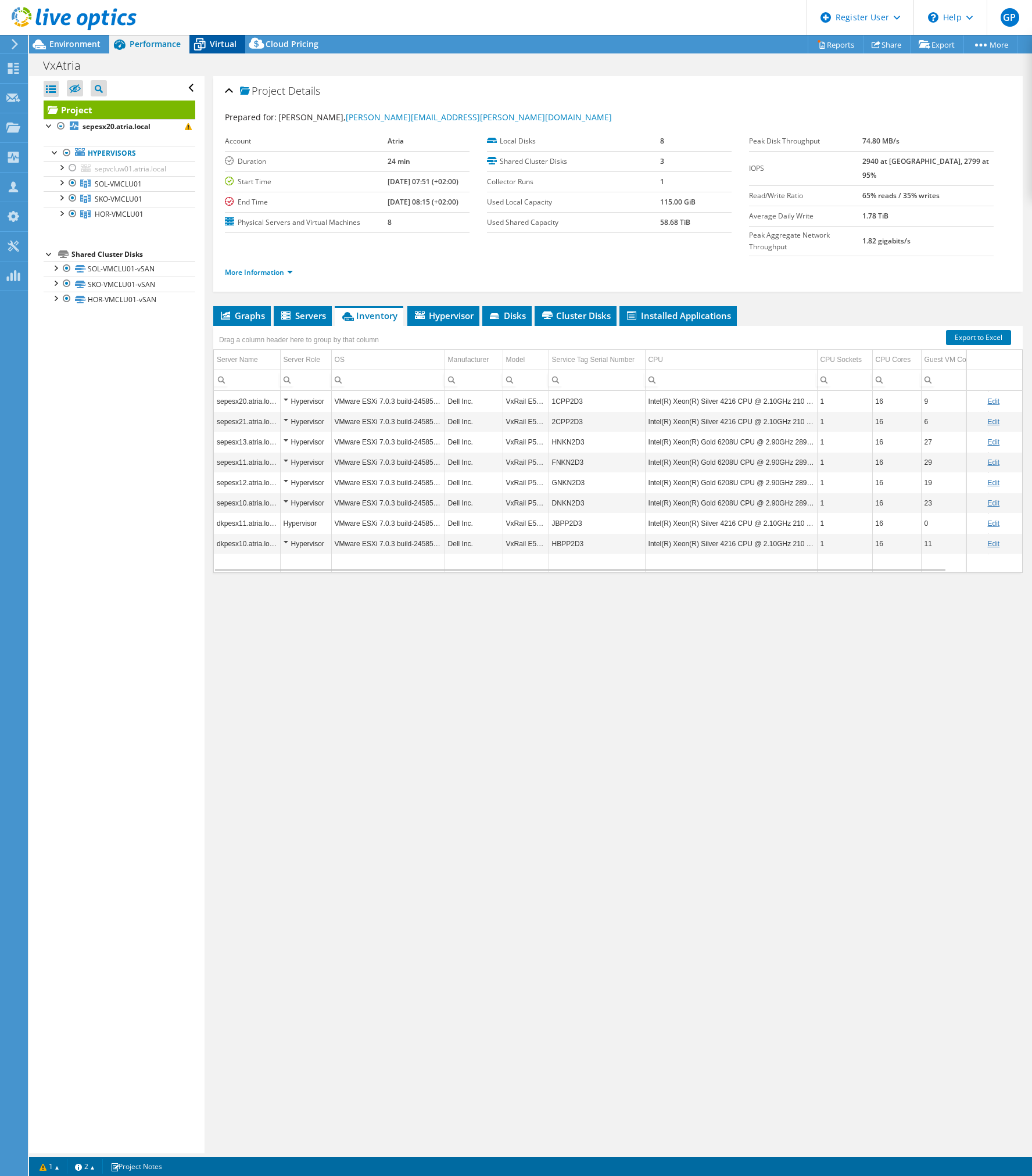
click at [212, 37] on div "Virtual" at bounding box center [217, 44] width 56 height 19
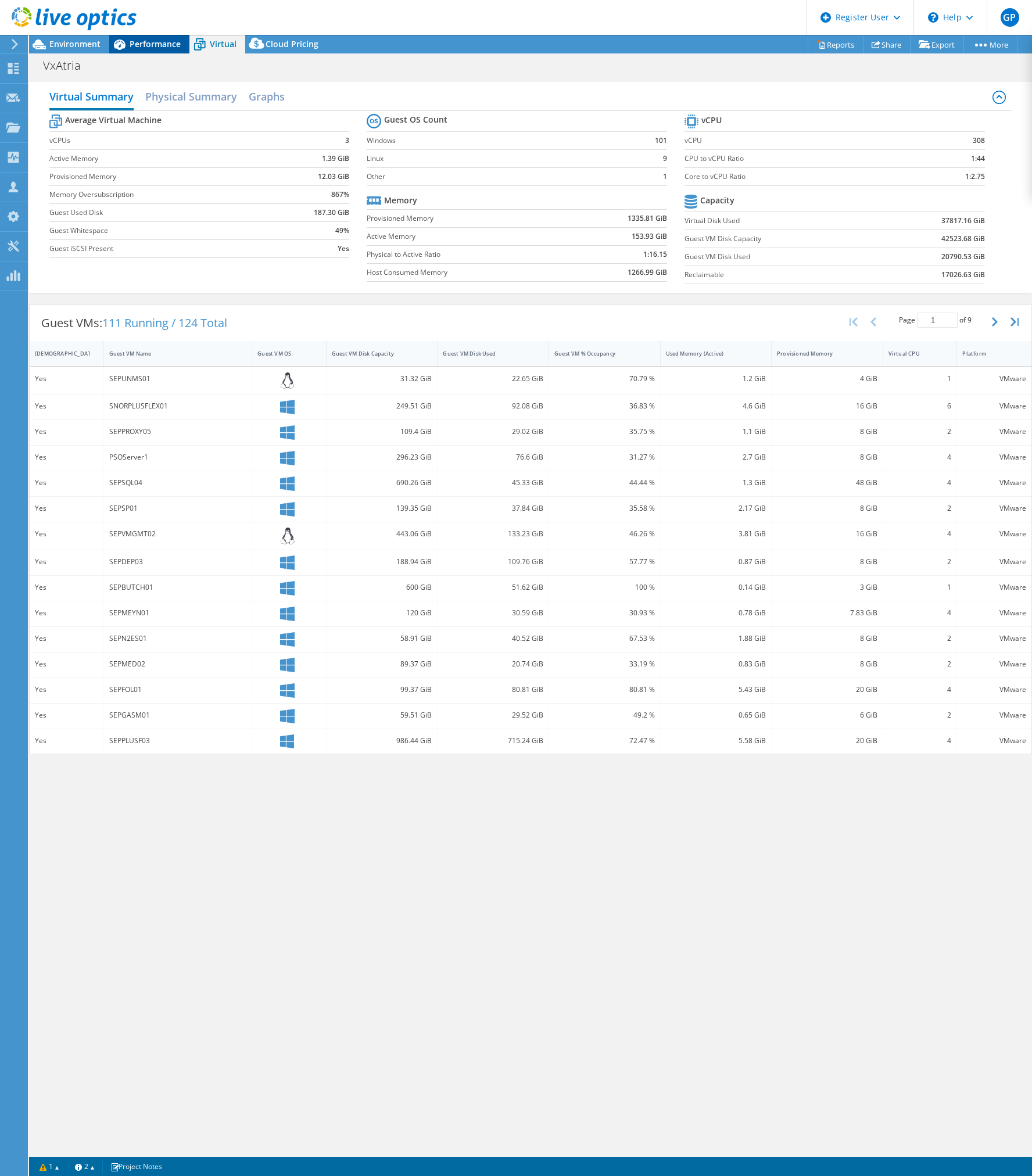
click at [162, 47] on span "Performance" at bounding box center [155, 44] width 51 height 11
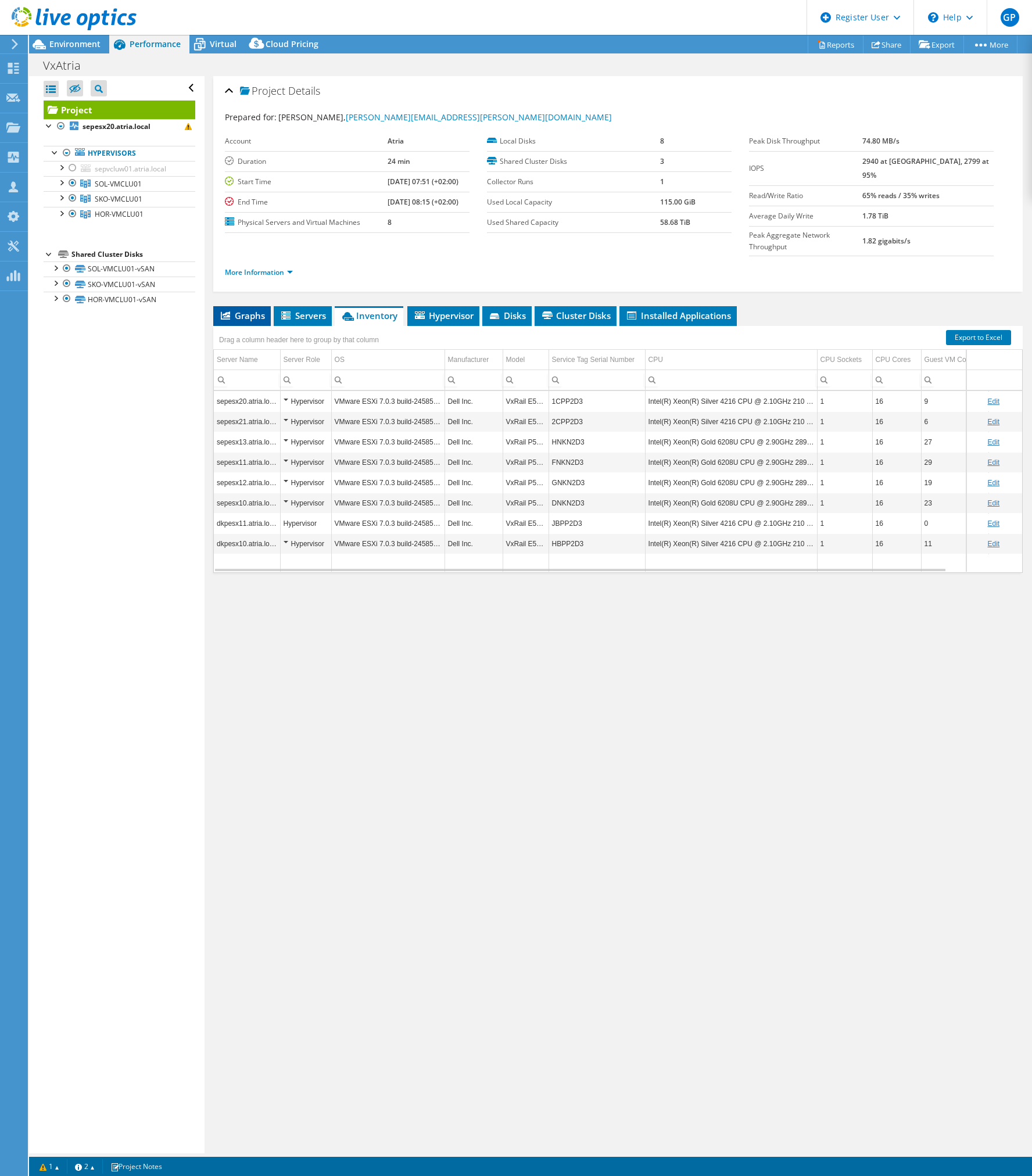
click at [253, 310] on span "Graphs" at bounding box center [242, 315] width 46 height 11
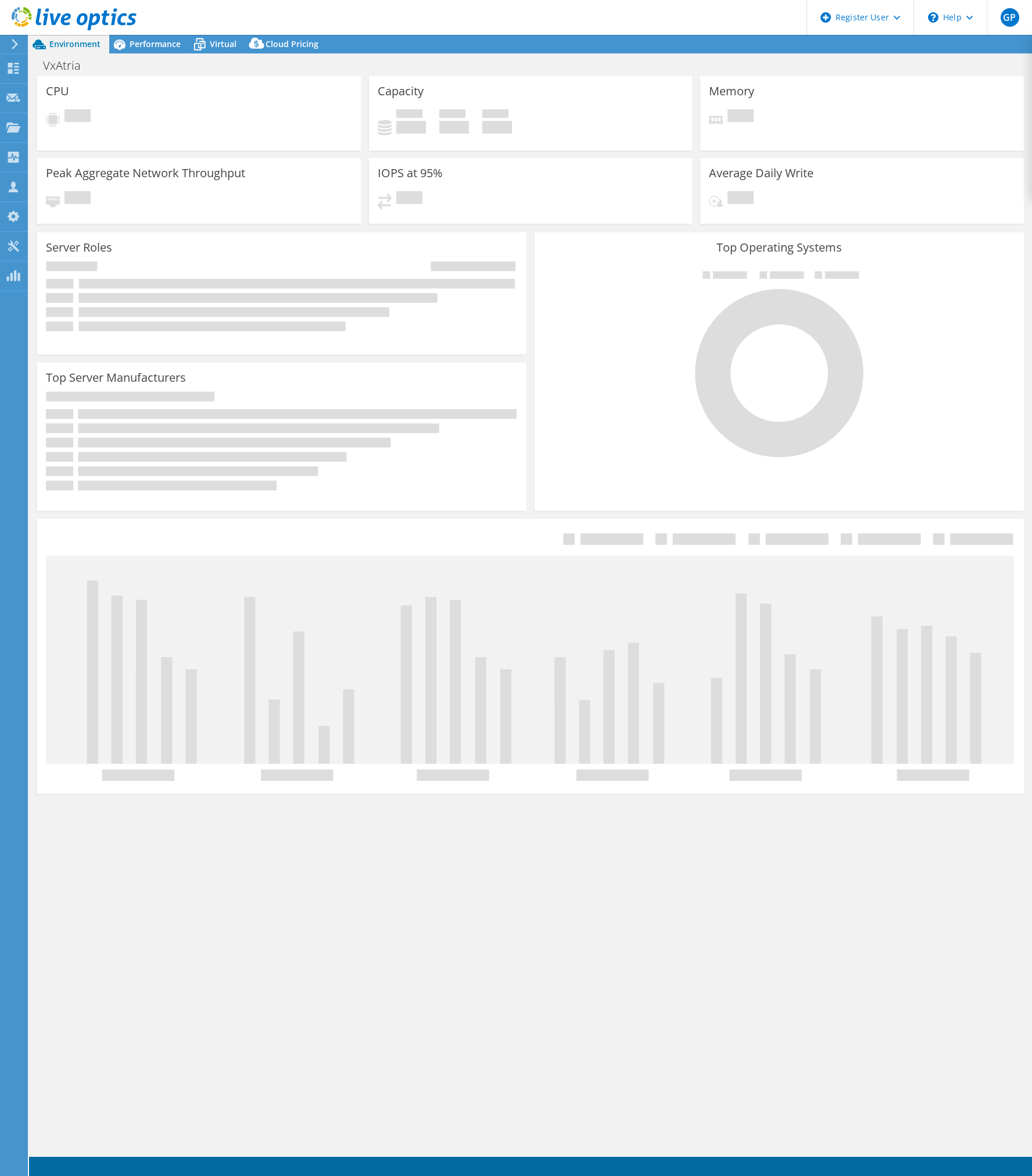
select select "USD"
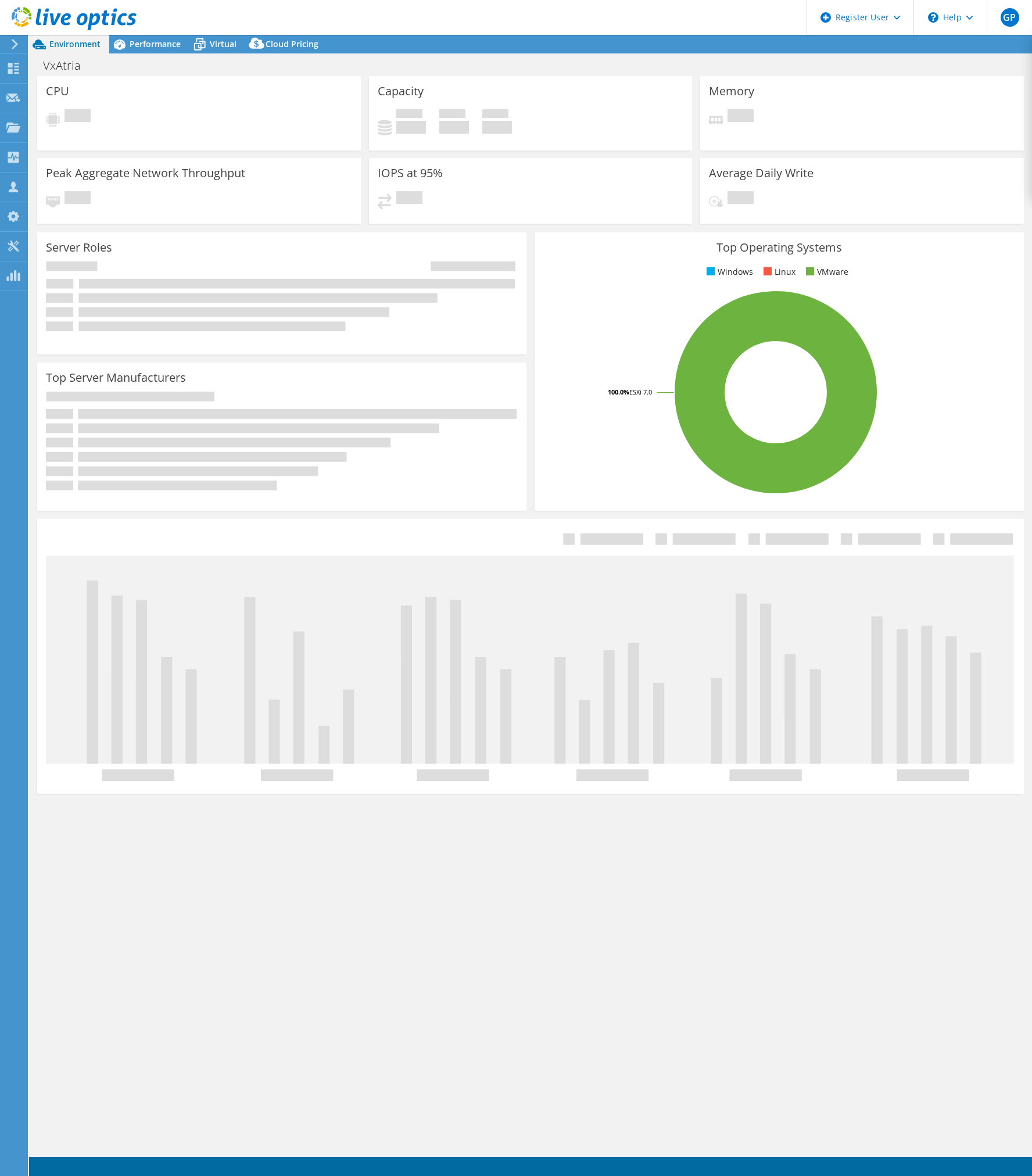
select select "USD"
